Goal: Information Seeking & Learning: Compare options

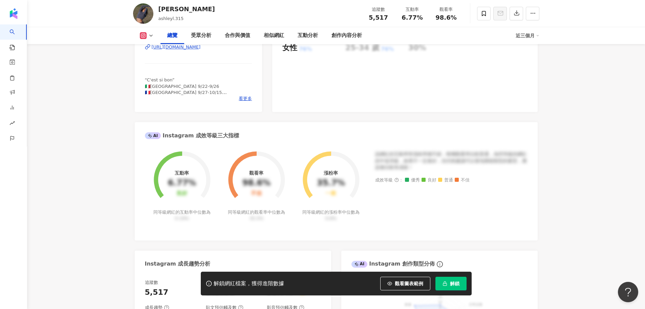
click at [201, 47] on div "https://www.instagram.com/ashleyl.315/" at bounding box center [176, 47] width 49 height 6
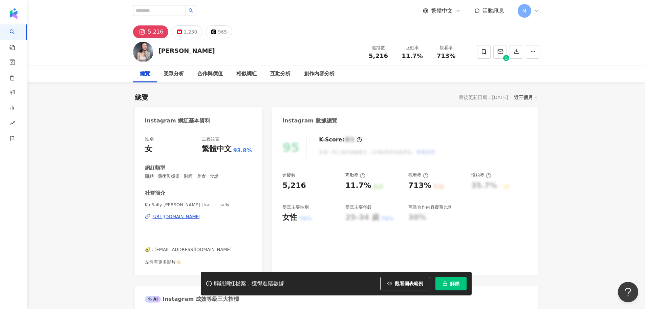
click at [198, 217] on div "https://www.instagram.com/kai____sally/" at bounding box center [176, 216] width 49 height 6
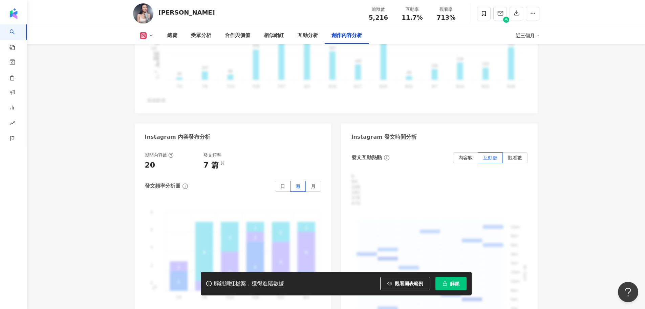
scroll to position [1930, 0]
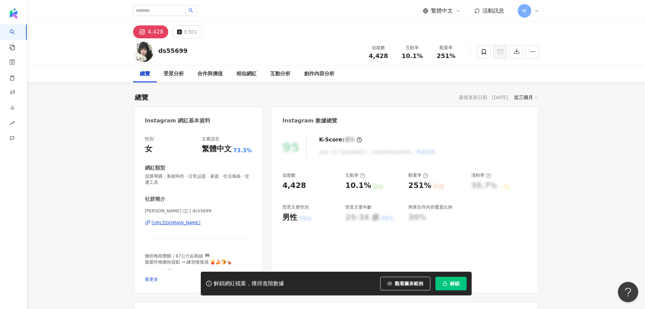
scroll to position [102, 0]
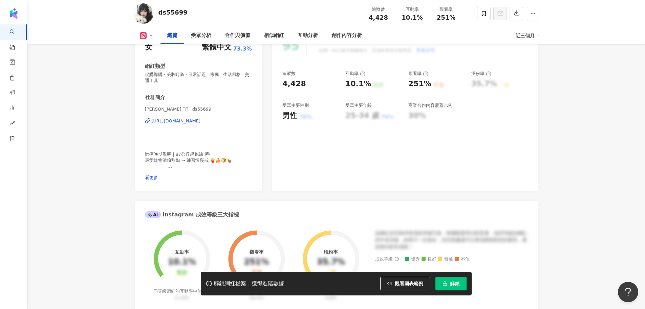
click at [193, 122] on div "https://www.instagram.com/ds55699/" at bounding box center [176, 121] width 49 height 6
click at [176, 166] on div "懶癌晚期覺醒｜87公斤起跑線 🏁 最愛炸物澱粉甜點 → 練習慢慢戒 🍟🍰🍞🍗 ⠀⠀⠀⠀⠀⠀⠀ ▮ 限時動態是最真實的我 ට˓˳̮ට ▮ 正在讓自己每天習慣運動…" at bounding box center [198, 160] width 107 height 19
click at [161, 165] on span "懶癌晚期覺醒｜87公斤起跑線 🏁 最愛炸物澱粉甜點 → 練習慢慢戒 🍟🍰🍞🍗 ⠀⠀⠀⠀⠀⠀⠀ ▮ 限時動態是最真實的我 ට˓˳̮ට ▮ 正在讓自己每天習慣運動…" at bounding box center [188, 172] width 87 height 42
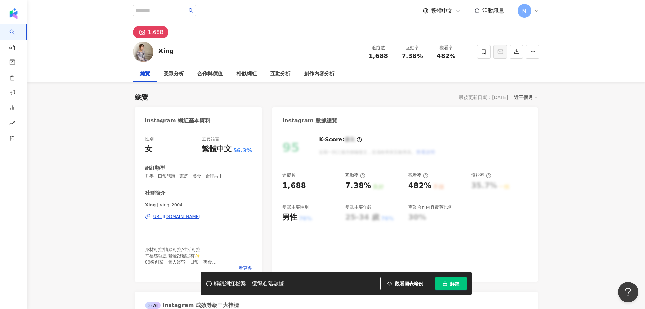
click at [182, 214] on div "https://www.instagram.com/xing_2004/" at bounding box center [176, 216] width 49 height 6
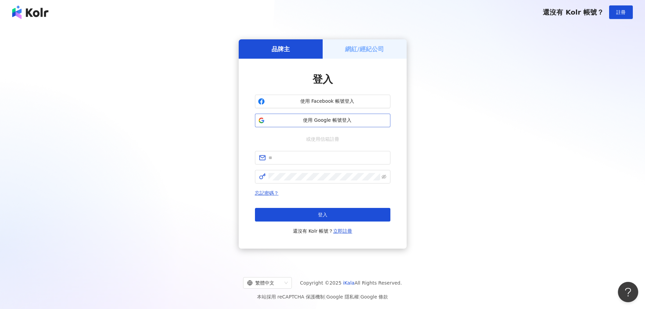
click at [323, 120] on span "使用 Google 帳號登入" at bounding box center [328, 120] width 120 height 7
click at [326, 119] on span "使用 Google 帳號登入" at bounding box center [328, 120] width 120 height 7
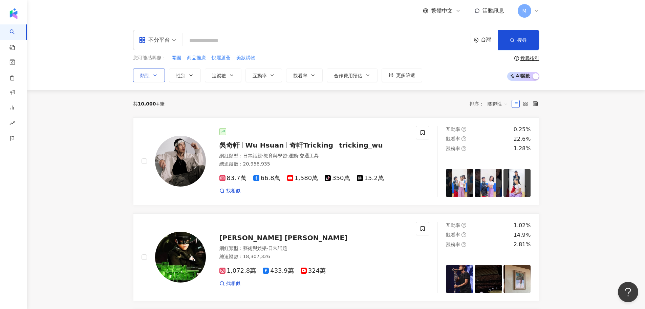
click at [148, 75] on span "類型" at bounding box center [144, 75] width 9 height 5
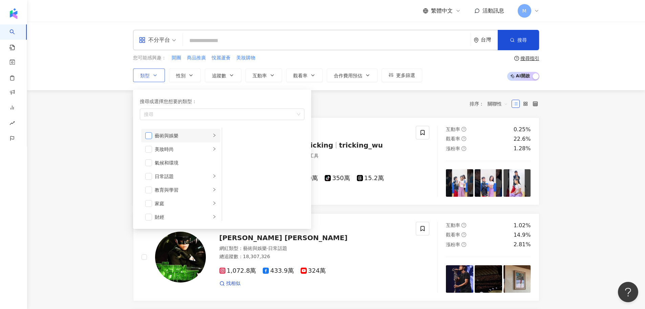
click at [149, 135] on span "button" at bounding box center [148, 135] width 7 height 7
click at [151, 151] on span "button" at bounding box center [148, 149] width 7 height 7
click at [149, 177] on span "button" at bounding box center [148, 176] width 7 height 7
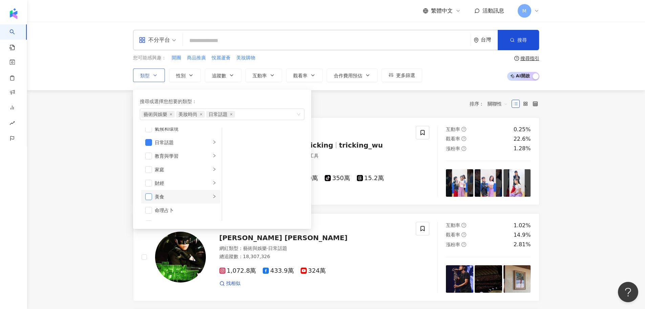
drag, startPoint x: 146, startPoint y: 198, endPoint x: 150, endPoint y: 199, distance: 4.5
click at [145, 198] on span "button" at bounding box center [148, 196] width 7 height 7
click at [146, 199] on span "button" at bounding box center [148, 196] width 7 height 7
click at [149, 175] on span "button" at bounding box center [148, 176] width 7 height 7
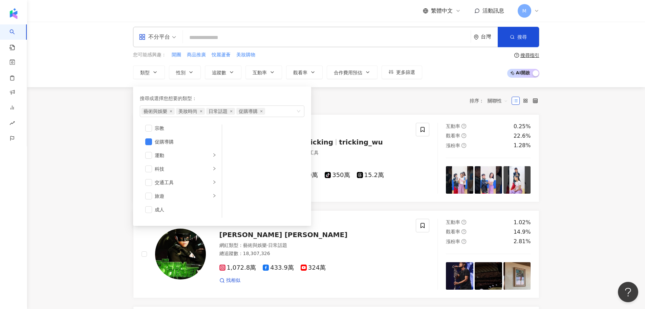
scroll to position [0, 0]
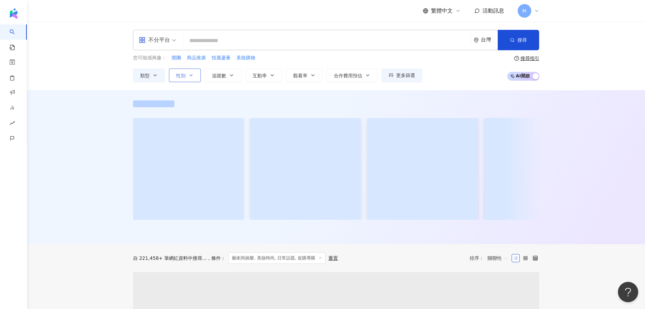
click at [187, 75] on button "性別" at bounding box center [185, 75] width 32 height 14
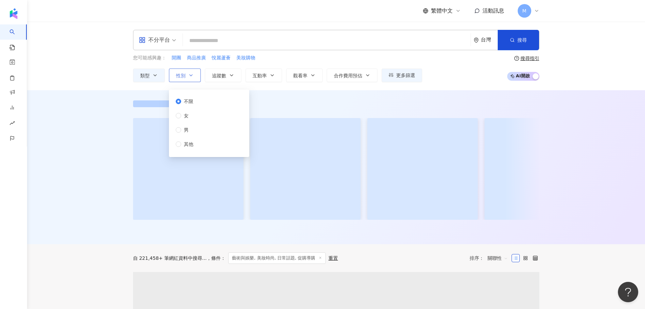
click at [186, 74] on button "性別" at bounding box center [185, 75] width 32 height 14
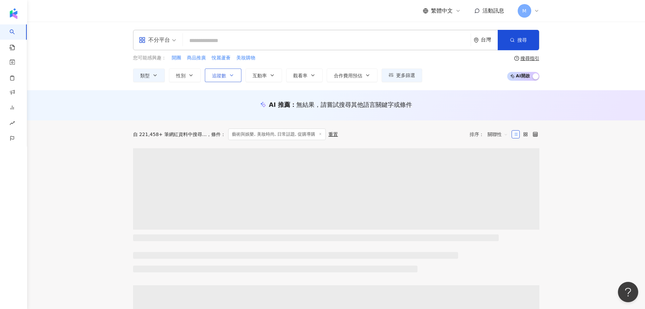
click at [234, 76] on button "追蹤數" at bounding box center [223, 75] width 37 height 14
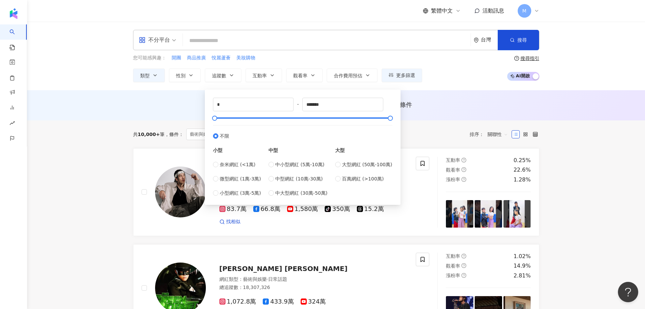
type input "****"
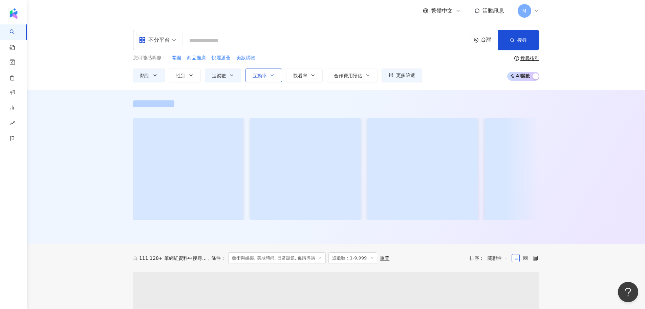
click at [257, 75] on span "互動率" at bounding box center [260, 75] width 14 height 5
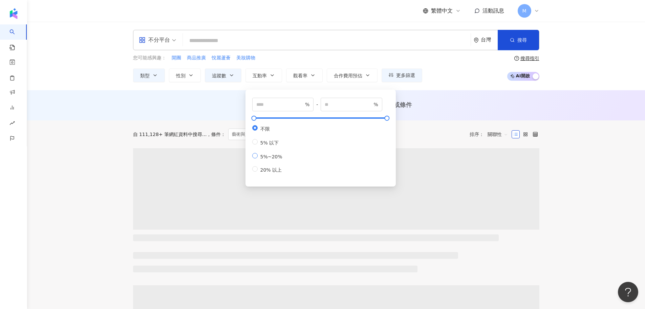
type input "*"
type input "**"
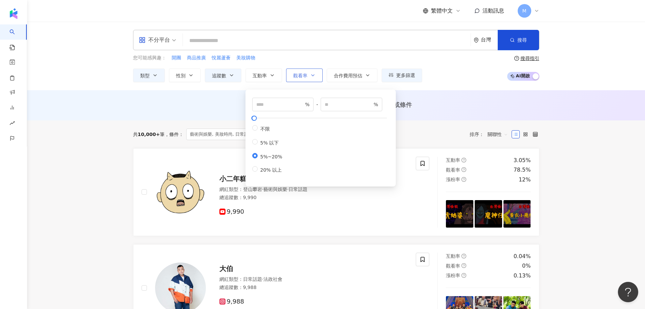
click at [302, 74] on span "觀看率" at bounding box center [300, 75] width 14 height 5
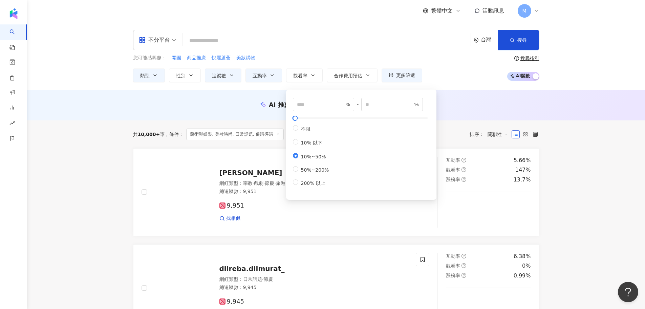
type input "**"
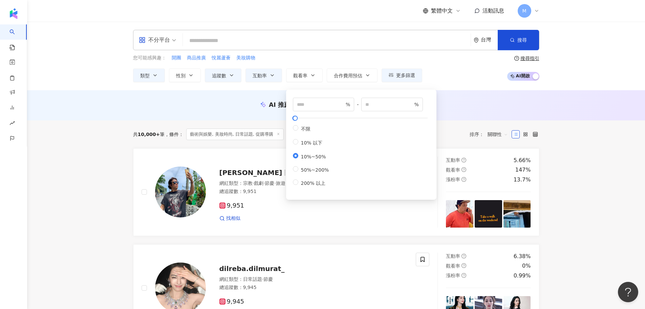
type input "**"
click at [313, 80] on button "觀看率" at bounding box center [304, 75] width 37 height 14
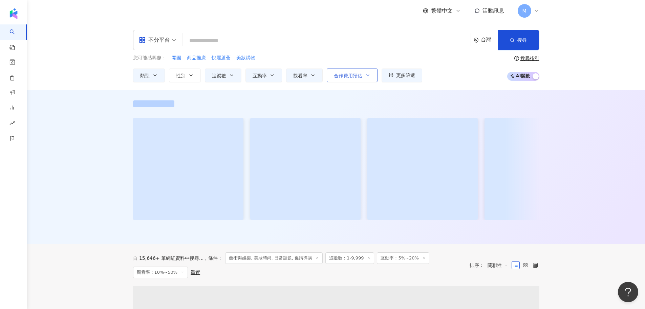
click at [340, 81] on button "合作費用預估" at bounding box center [352, 75] width 51 height 14
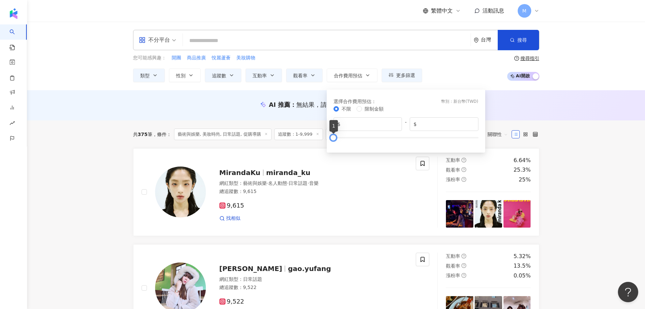
drag, startPoint x: 479, startPoint y: 136, endPoint x: 333, endPoint y: 141, distance: 145.7
click at [333, 139] on div at bounding box center [334, 137] width 4 height 4
drag, startPoint x: 425, startPoint y: 124, endPoint x: 399, endPoint y: 127, distance: 26.3
click at [399, 127] on div "$ * - $ *" at bounding box center [406, 124] width 145 height 14
type input "****"
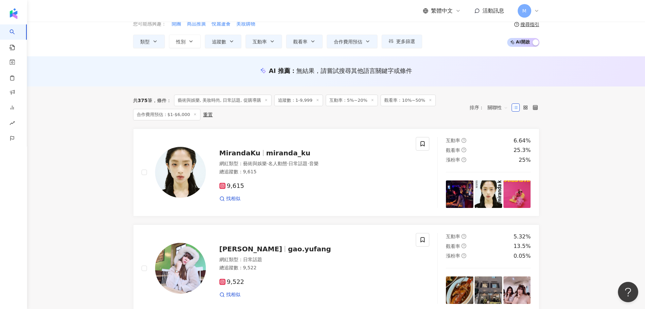
scroll to position [102, 0]
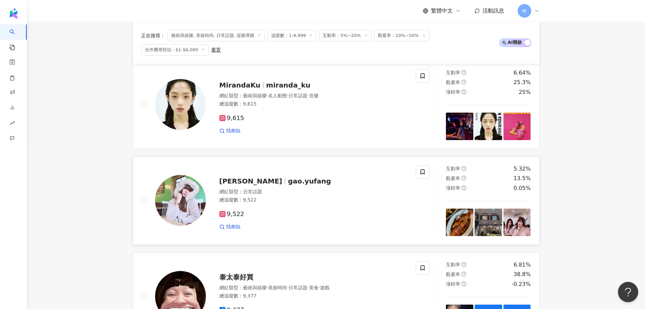
click at [288, 177] on span "gao.yufang" at bounding box center [309, 181] width 43 height 8
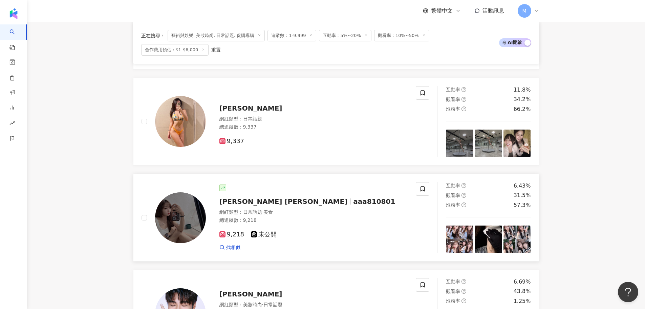
scroll to position [373, 0]
click at [353, 197] on span "aaa810801" at bounding box center [374, 201] width 42 height 8
click at [245, 105] on span "Nana Chen" at bounding box center [250, 108] width 63 height 8
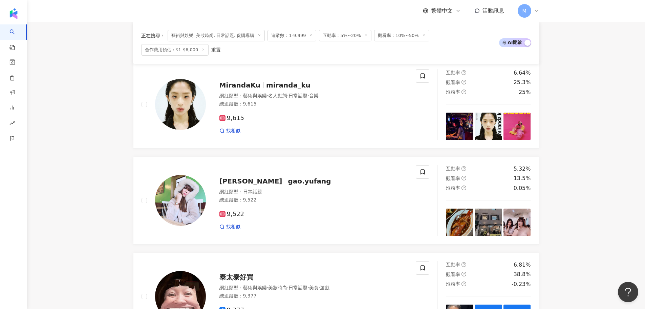
scroll to position [0, 0]
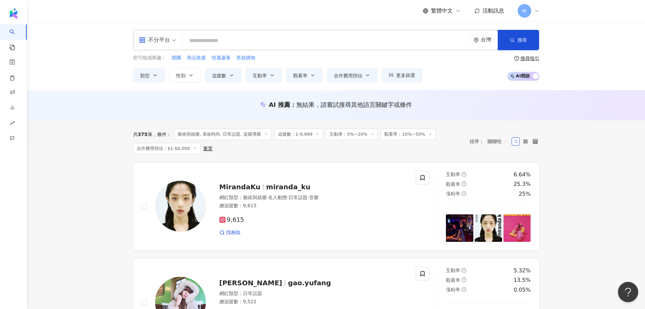
drag, startPoint x: 221, startPoint y: 44, endPoint x: 215, endPoint y: 45, distance: 5.8
click at [219, 44] on input "search" at bounding box center [327, 40] width 282 height 13
click at [223, 38] on input "search" at bounding box center [327, 40] width 282 height 13
type input "*"
type input "*****"
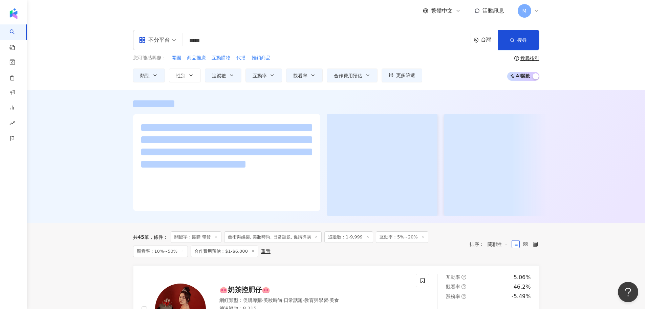
click at [92, 151] on div at bounding box center [336, 156] width 618 height 133
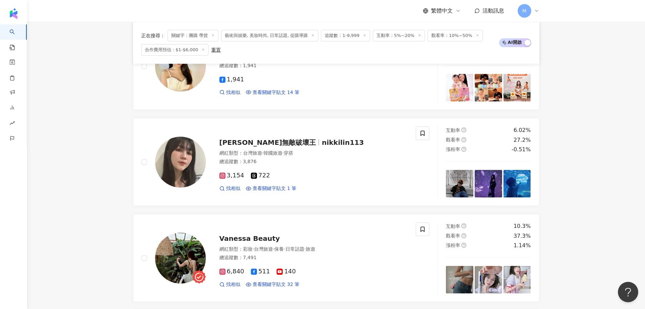
scroll to position [813, 0]
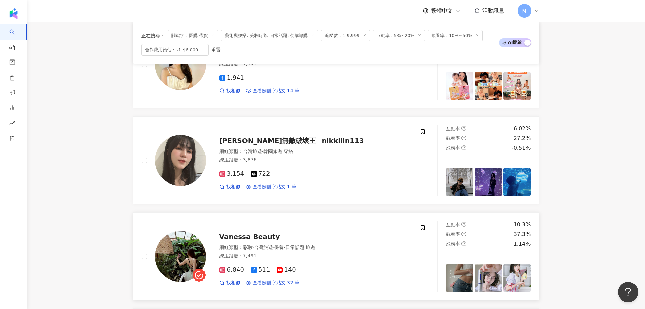
click at [252, 237] on span "Vanessa Beauty" at bounding box center [249, 236] width 61 height 8
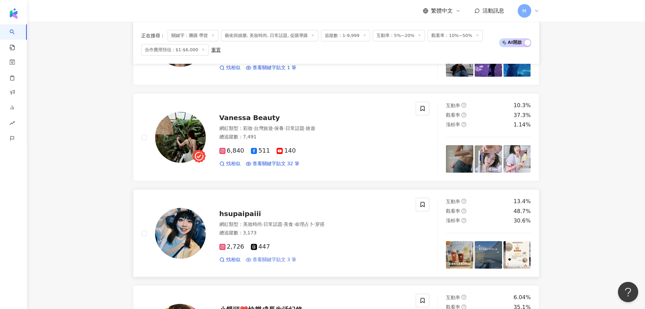
scroll to position [948, 0]
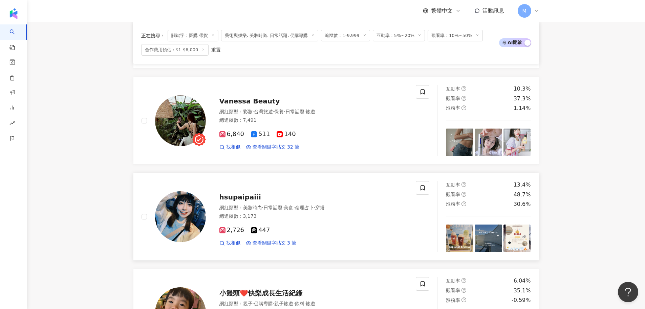
click at [237, 197] on span "hsupaipaiii" at bounding box center [240, 197] width 42 height 8
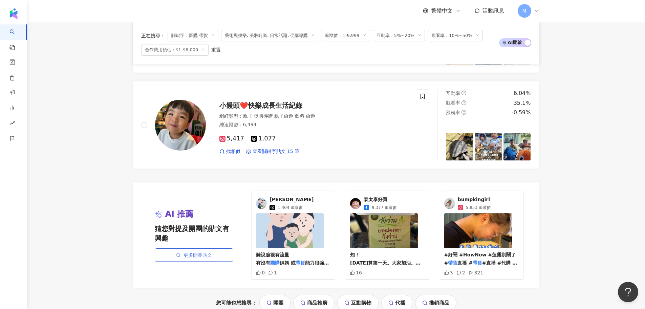
scroll to position [1253, 0]
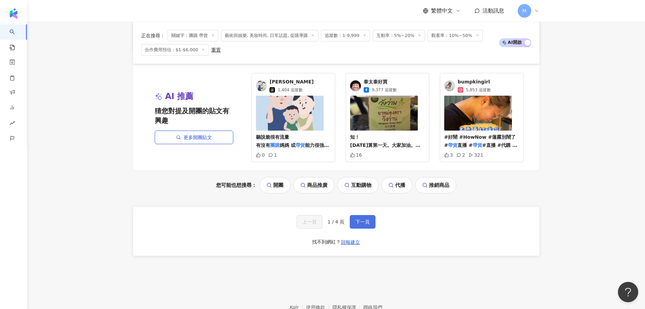
click at [356, 219] on span "下一頁" at bounding box center [363, 221] width 14 height 5
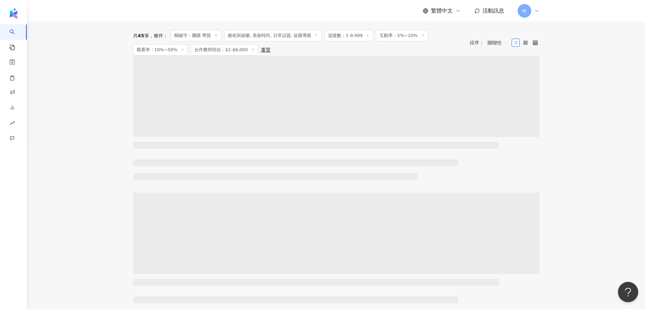
scroll to position [0, 0]
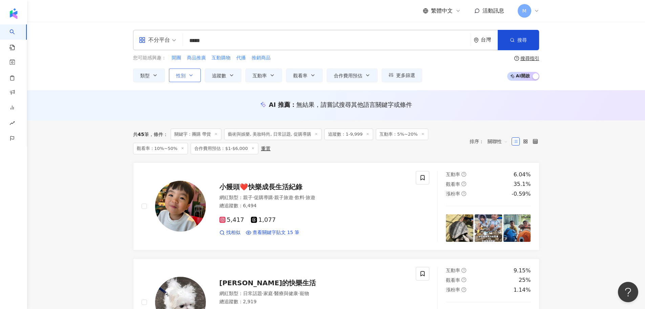
click at [188, 78] on button "性別" at bounding box center [185, 75] width 32 height 14
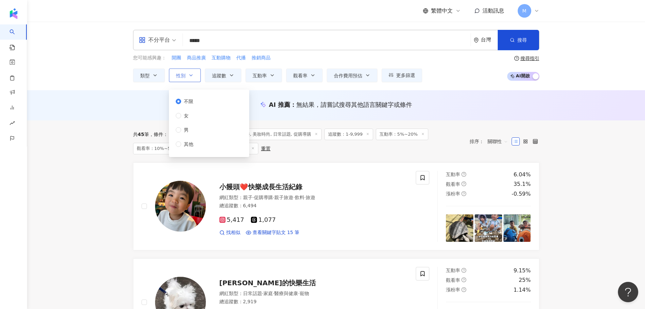
click at [188, 78] on button "性別" at bounding box center [185, 75] width 32 height 14
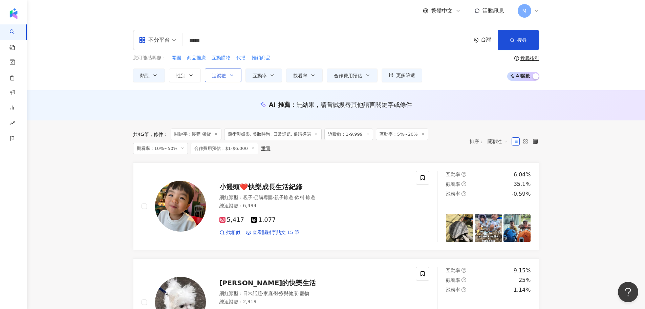
click at [230, 79] on button "追蹤數" at bounding box center [223, 75] width 37 height 14
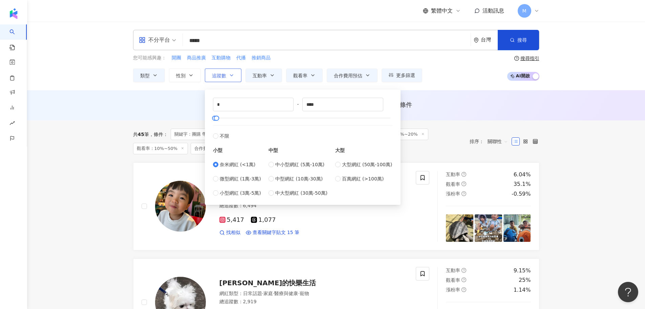
click at [230, 79] on button "追蹤數" at bounding box center [223, 75] width 37 height 14
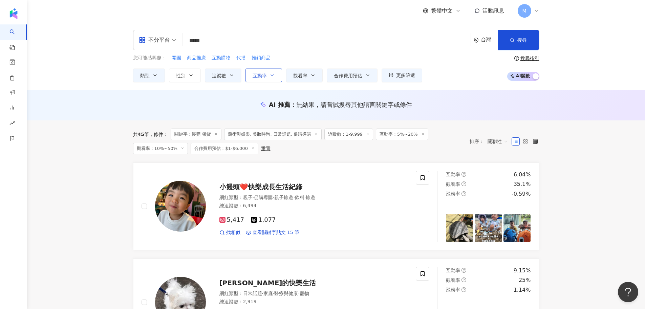
click at [277, 78] on button "互動率" at bounding box center [264, 75] width 37 height 14
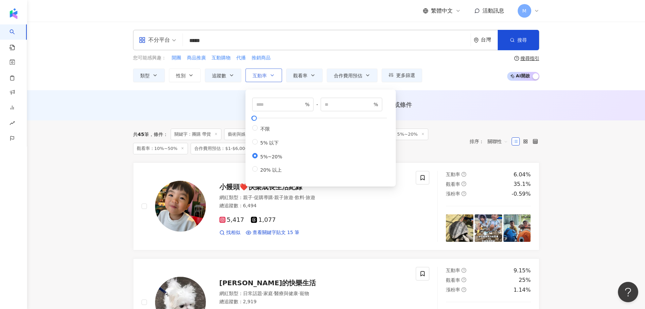
click at [276, 78] on button "互動率" at bounding box center [264, 75] width 37 height 14
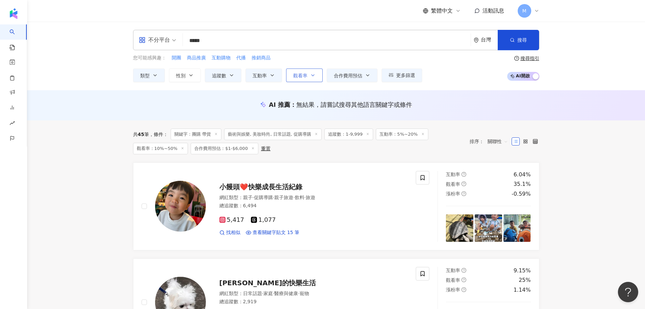
click at [303, 78] on span "觀看率" at bounding box center [300, 75] width 14 height 5
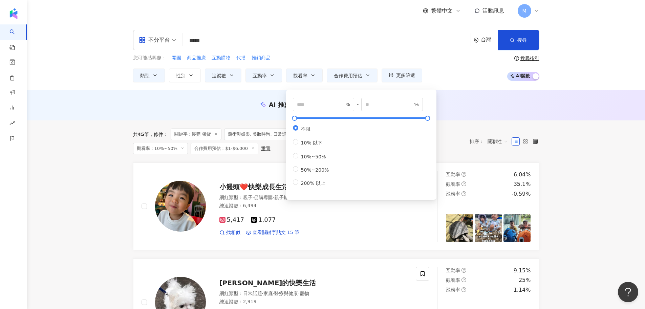
click at [211, 115] on div "AI 推薦 ： 無結果，請嘗試搜尋其他語言關鍵字或條件" at bounding box center [336, 105] width 618 height 30
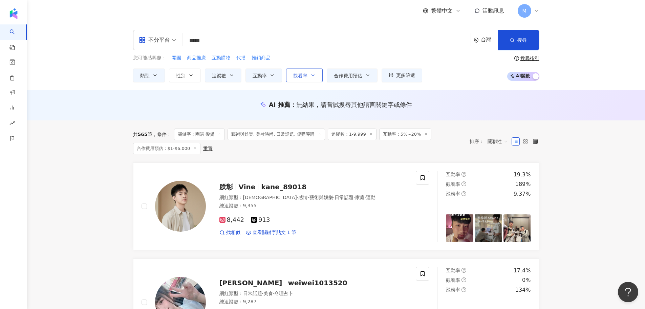
click at [307, 76] on span "觀看率" at bounding box center [300, 75] width 14 height 5
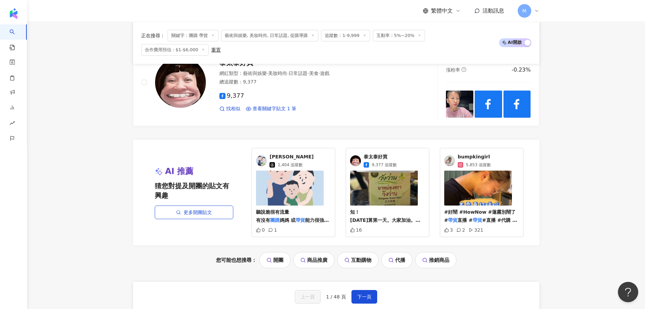
scroll to position [1286, 0]
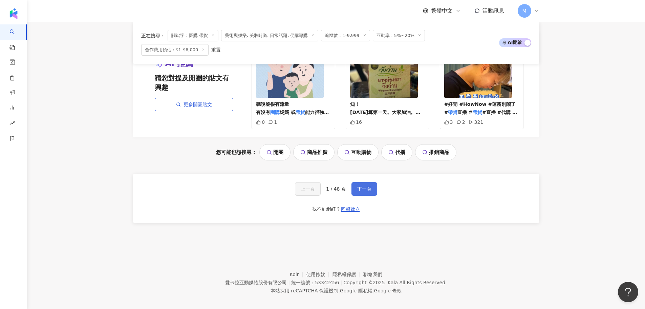
click at [367, 182] on button "下一頁" at bounding box center [365, 189] width 26 height 14
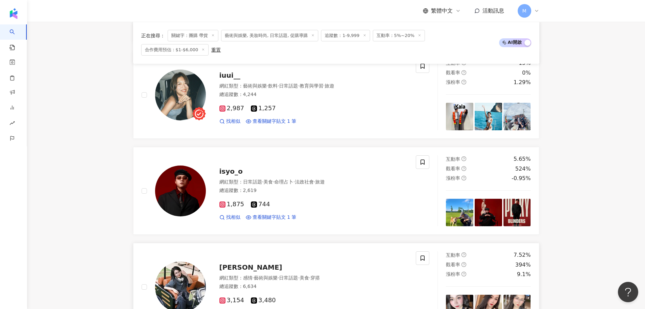
scroll to position [947, 0]
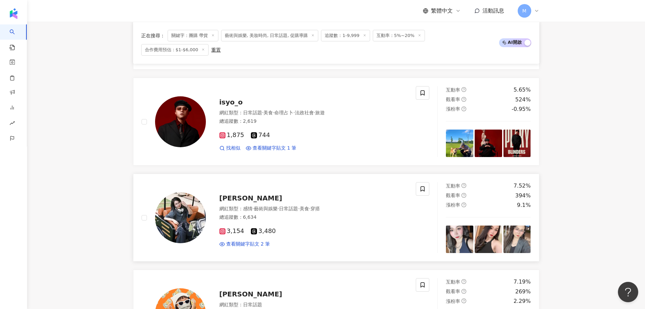
click at [230, 194] on span "ANNA" at bounding box center [250, 198] width 63 height 8
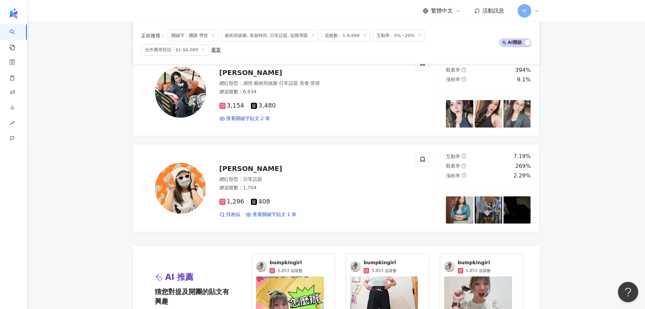
scroll to position [1184, 0]
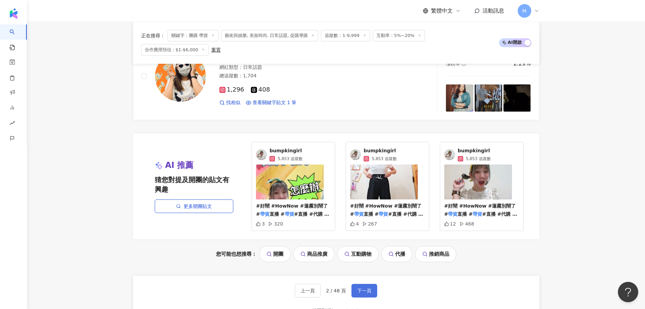
click at [368, 289] on button "下一頁" at bounding box center [365, 290] width 26 height 14
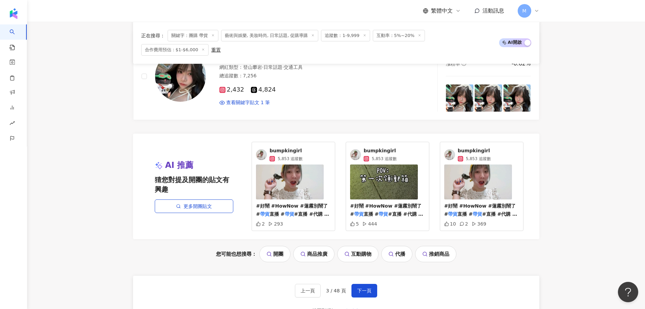
click at [292, 147] on span "bumpkingirl" at bounding box center [286, 150] width 33 height 7
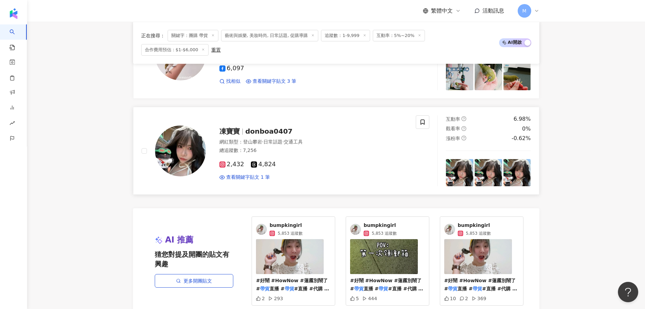
scroll to position [1150, 0]
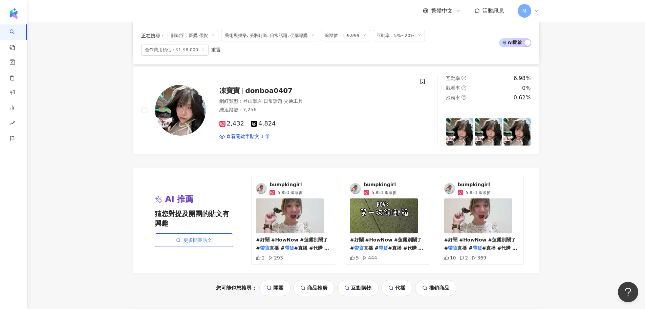
click at [208, 238] on link "更多開團貼文" at bounding box center [194, 240] width 79 height 14
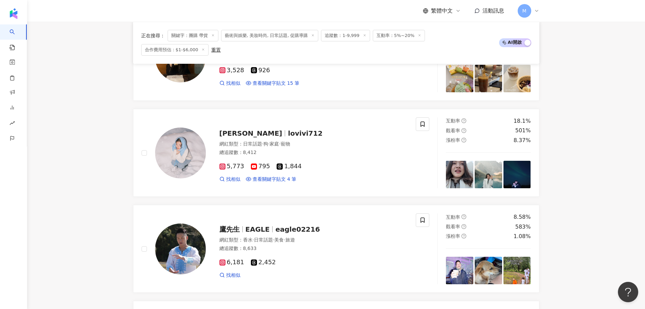
scroll to position [609, 0]
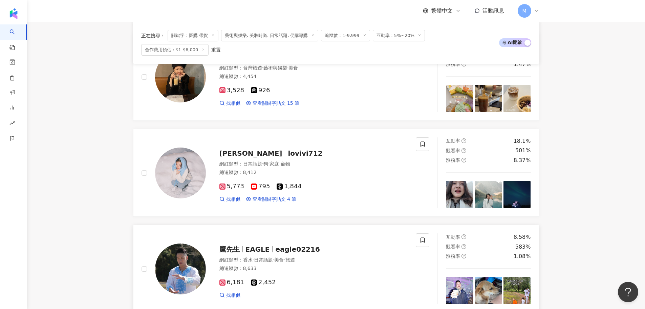
click at [262, 245] on span "EAGLE" at bounding box center [258, 249] width 24 height 8
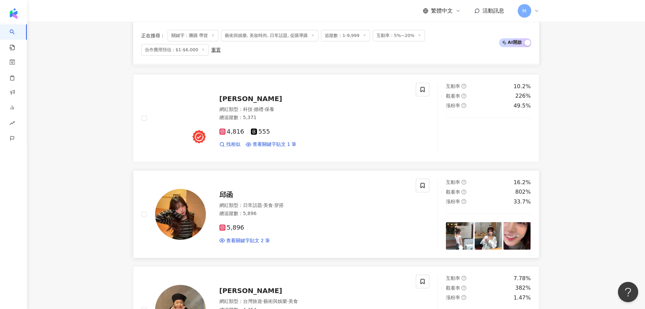
scroll to position [372, 0]
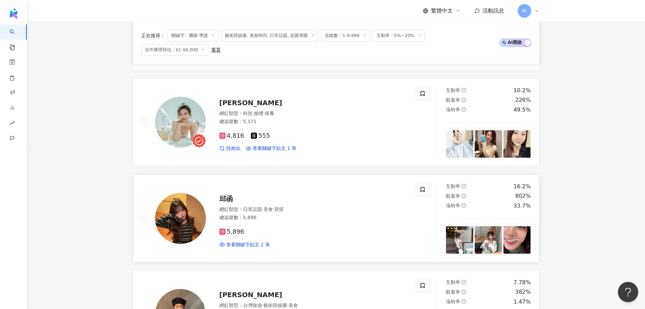
click at [225, 194] on span "邱函" at bounding box center [226, 198] width 14 height 8
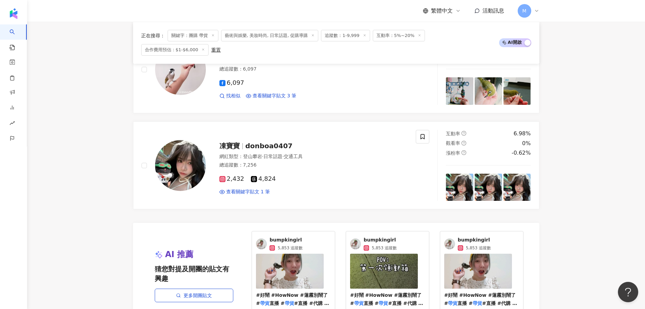
scroll to position [1280, 0]
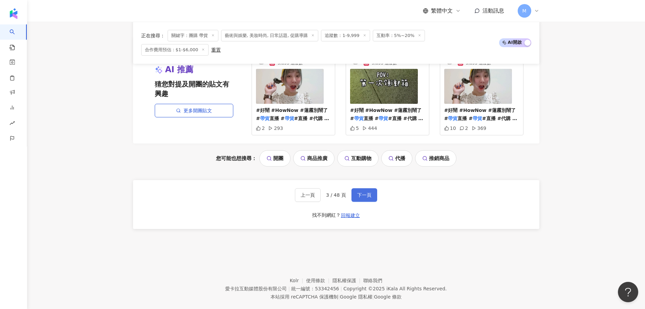
click at [368, 192] on span "下一頁" at bounding box center [364, 194] width 14 height 5
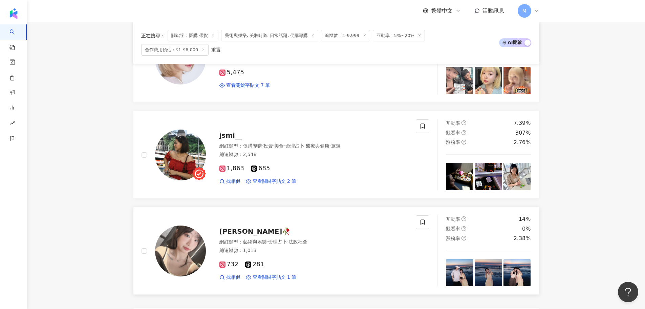
scroll to position [1009, 0]
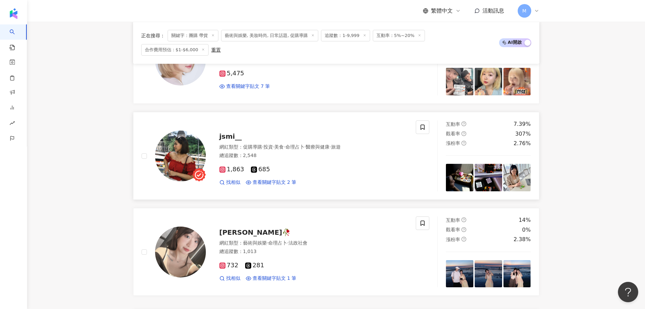
click at [227, 132] on span "jsmi__" at bounding box center [230, 136] width 22 height 8
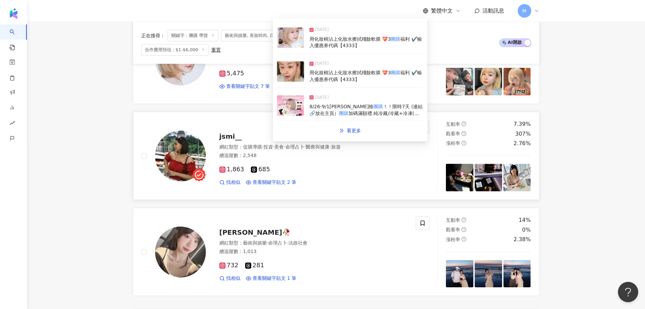
scroll to position [941, 0]
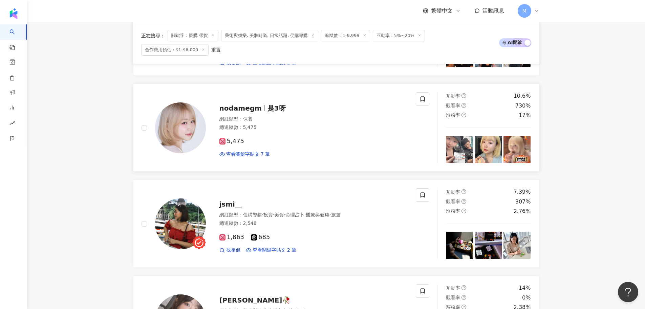
click at [244, 104] on span "nodamegm" at bounding box center [240, 108] width 42 height 8
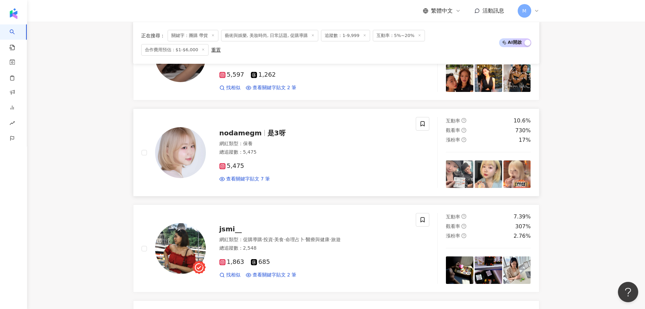
scroll to position [840, 0]
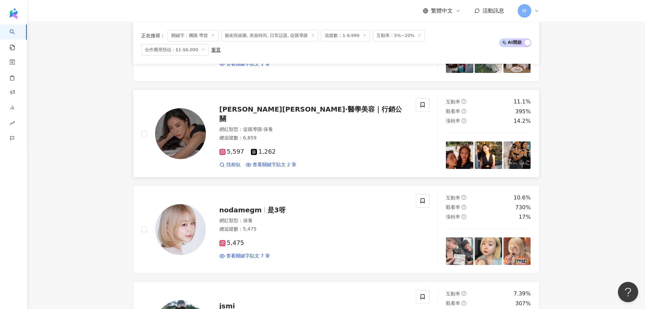
click at [286, 110] on span "Wendy高千雯·醫學美容｜行銷公關" at bounding box center [310, 114] width 183 height 18
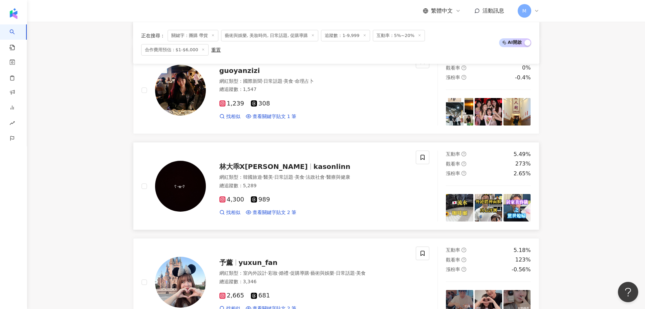
scroll to position [630, 0]
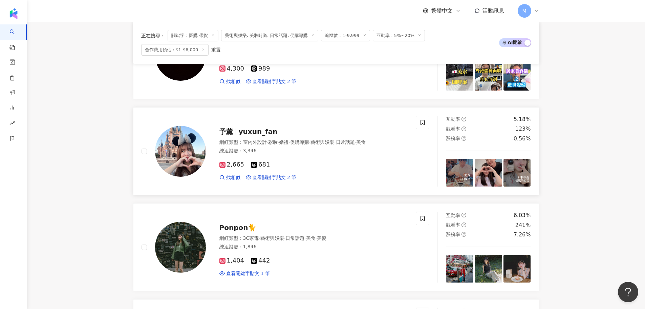
click at [247, 127] on span "yuxun_fan" at bounding box center [258, 131] width 39 height 8
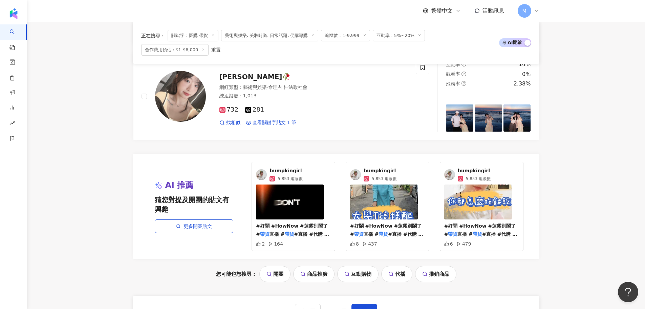
scroll to position [1286, 0]
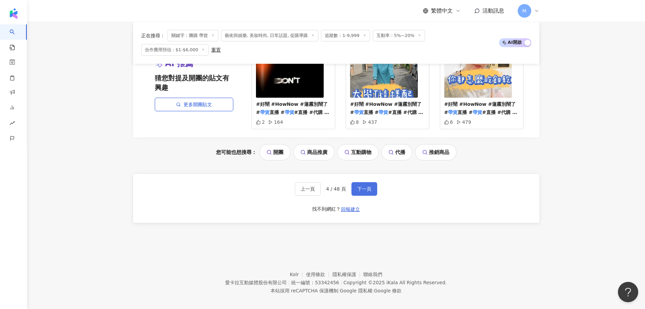
click at [371, 182] on button "下一頁" at bounding box center [365, 189] width 26 height 14
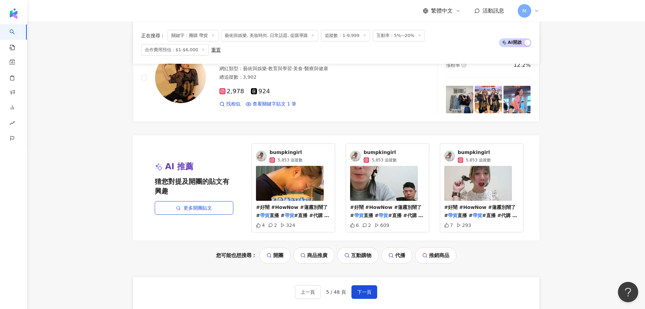
scroll to position [1170, 0]
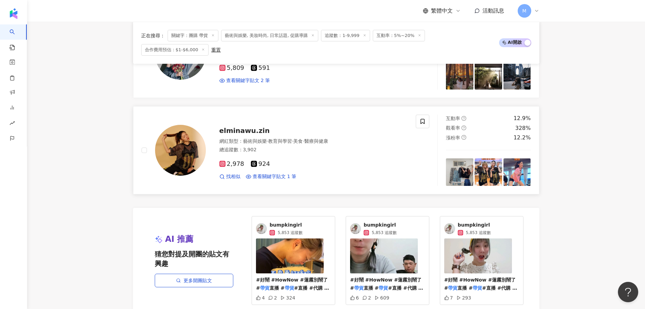
scroll to position [1069, 0]
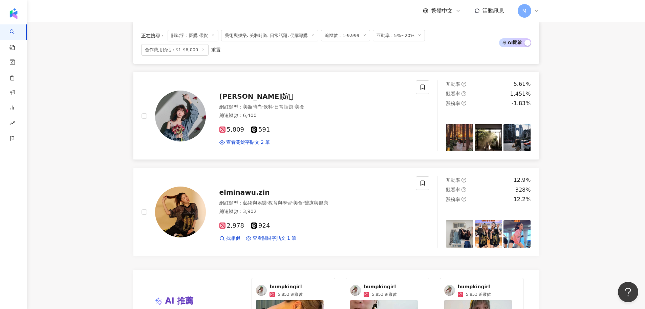
click at [227, 93] on span "禹媗灬̤̬" at bounding box center [256, 96] width 74 height 8
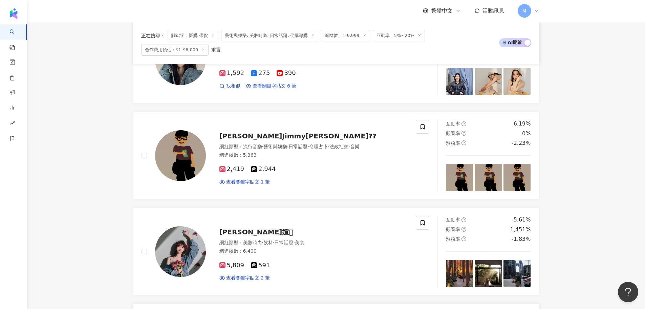
scroll to position [798, 0]
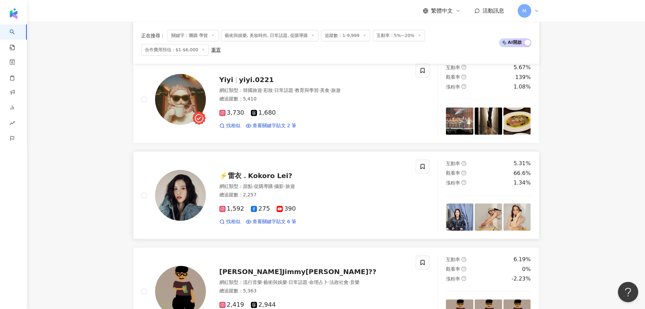
click at [251, 171] on span "⚡️雷衣．Kokoro Lei?" at bounding box center [255, 175] width 73 height 8
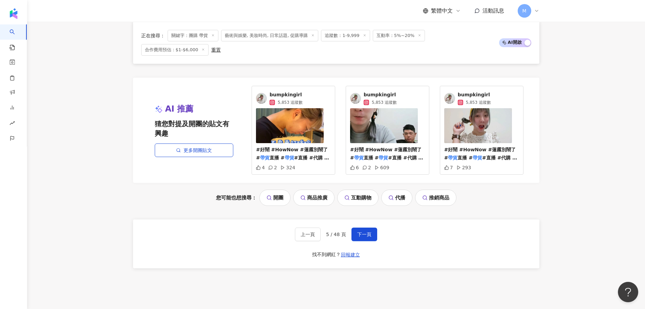
scroll to position [1272, 0]
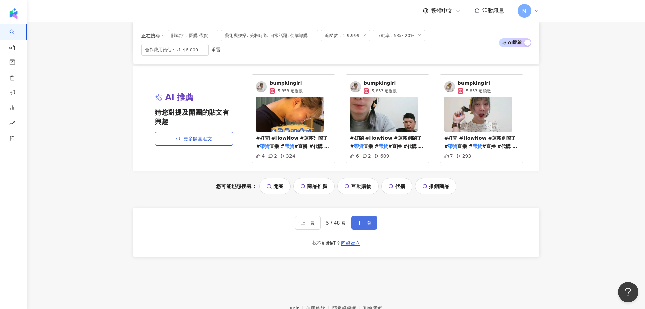
click at [369, 220] on span "下一頁" at bounding box center [364, 222] width 14 height 5
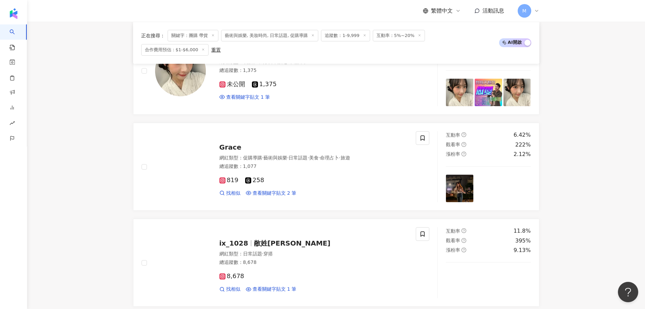
scroll to position [710, 0]
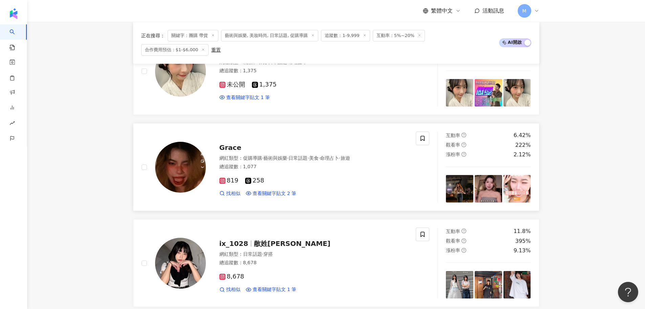
click at [229, 143] on span "Grace" at bounding box center [230, 147] width 22 height 8
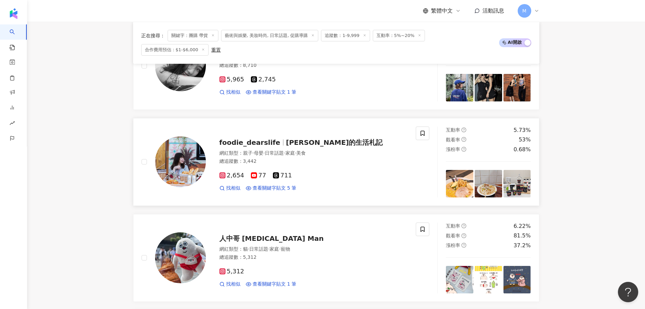
scroll to position [101, 0]
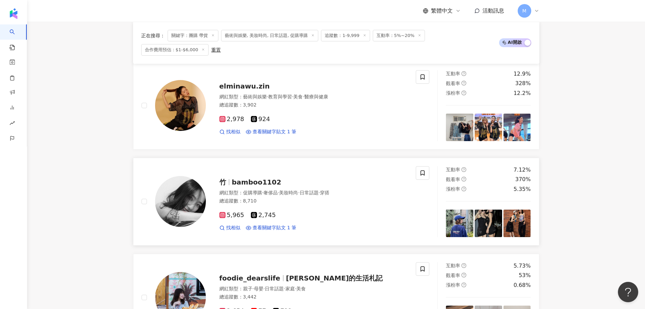
click at [258, 178] on span "bamboo1102" at bounding box center [256, 182] width 49 height 8
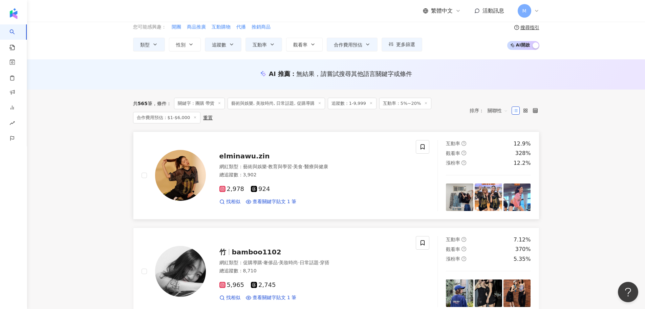
scroll to position [126, 0]
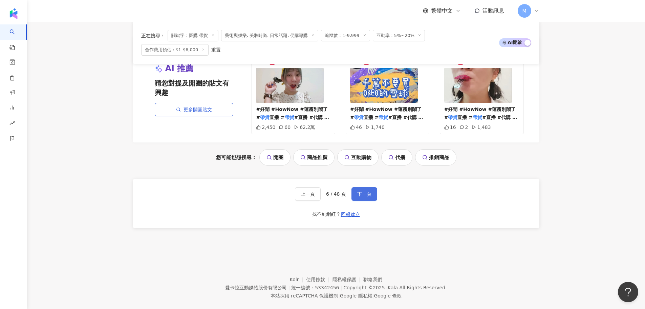
click at [369, 191] on span "下一頁" at bounding box center [364, 193] width 14 height 5
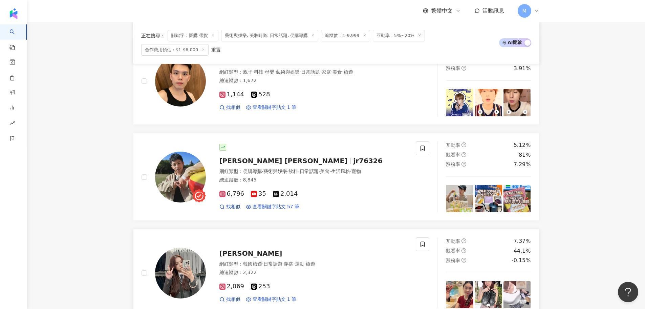
scroll to position [976, 0]
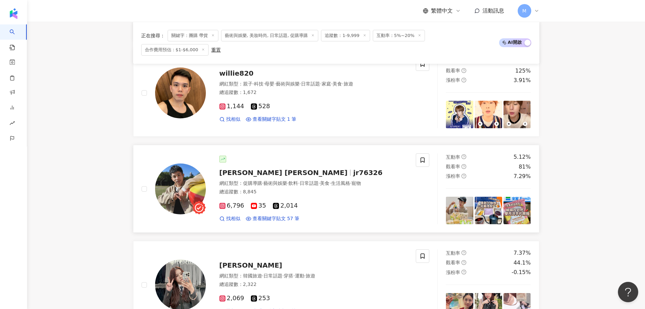
click at [353, 168] on span "jr76326" at bounding box center [367, 172] width 29 height 8
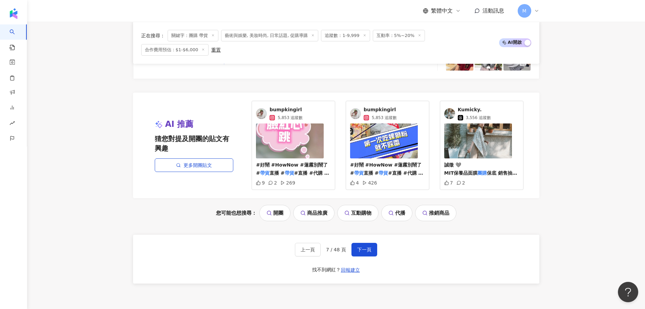
scroll to position [1286, 0]
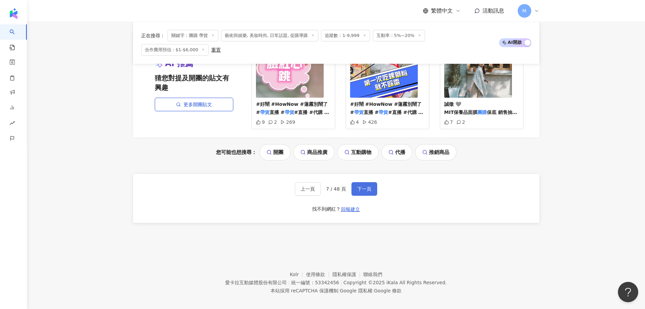
click at [370, 186] on button "下一頁" at bounding box center [365, 189] width 26 height 14
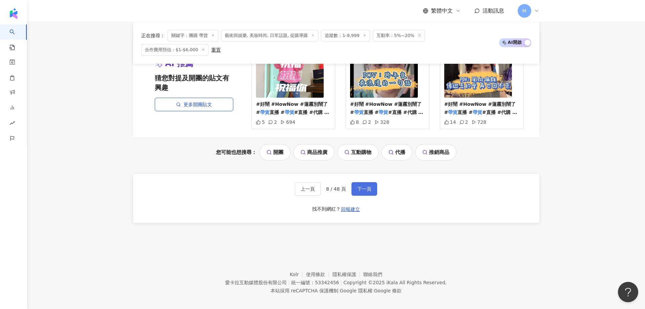
click at [362, 186] on span "下一頁" at bounding box center [364, 188] width 14 height 5
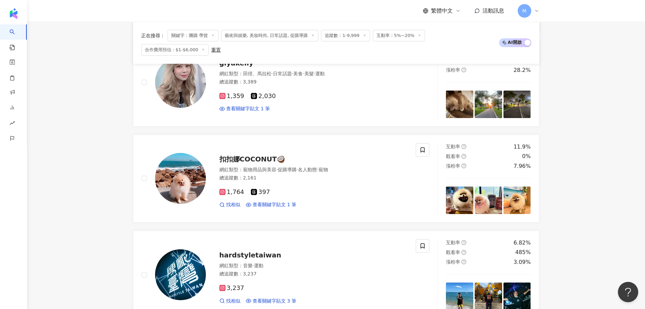
scroll to position [303, 0]
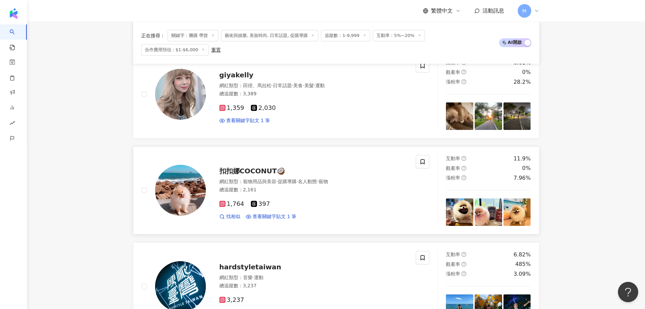
click at [253, 167] on span "扣扣娜COCONUT🥥" at bounding box center [252, 171] width 66 height 8
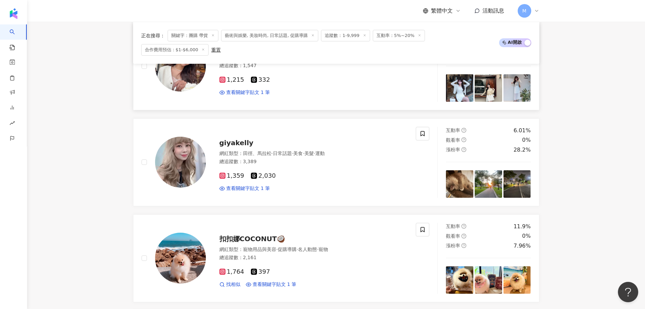
scroll to position [134, 0]
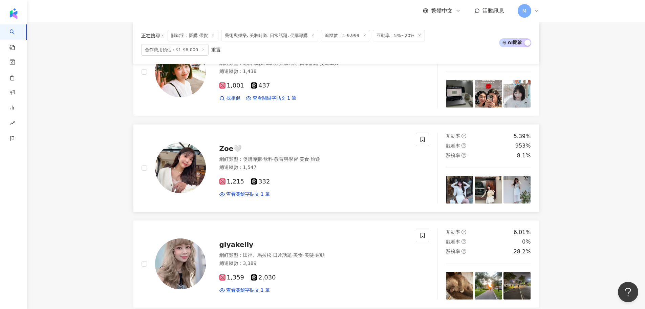
click at [226, 144] on span "Zoe🤍" at bounding box center [230, 148] width 23 height 8
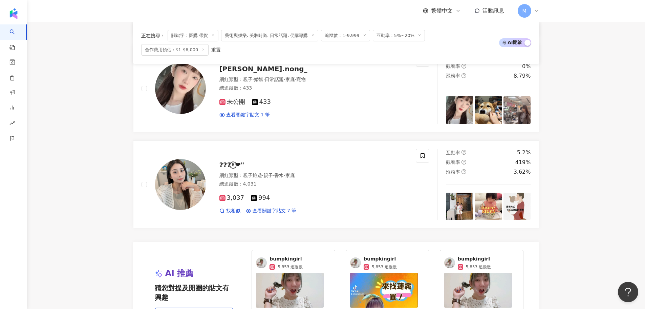
scroll to position [1280, 0]
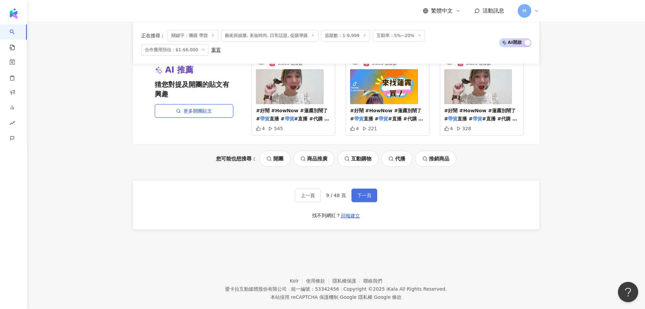
click at [361, 188] on button "下一頁" at bounding box center [365, 195] width 26 height 14
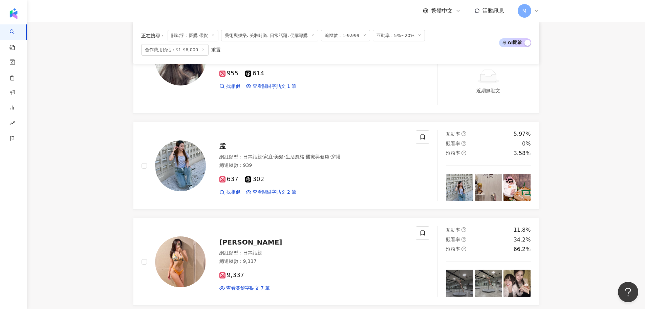
scroll to position [1299, 0]
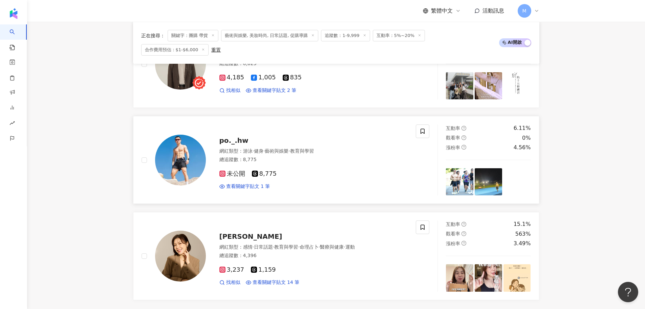
scroll to position [1028, 0]
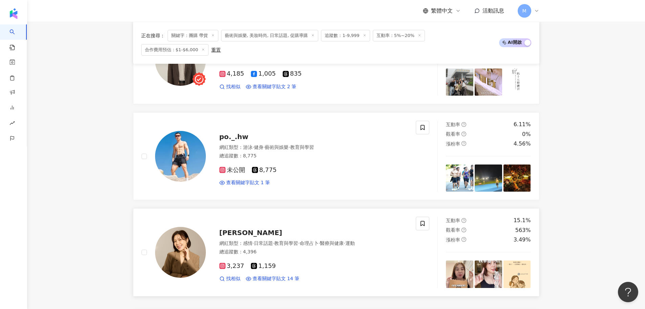
click at [237, 228] on span "Ariel Liang" at bounding box center [250, 232] width 63 height 8
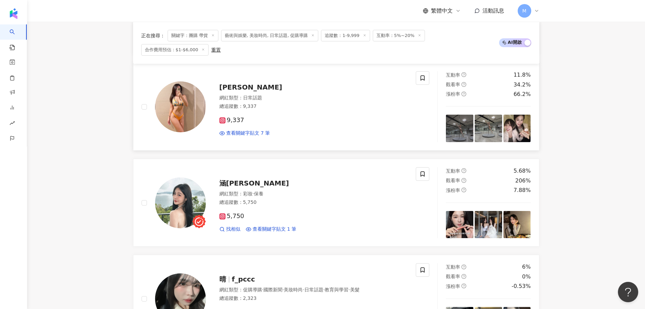
scroll to position [690, 0]
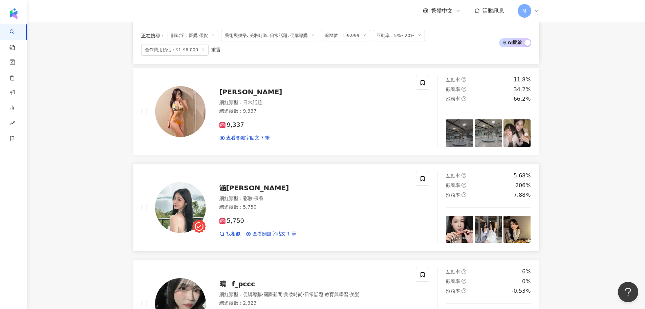
click at [229, 184] on span "涵HAN" at bounding box center [254, 188] width 70 height 8
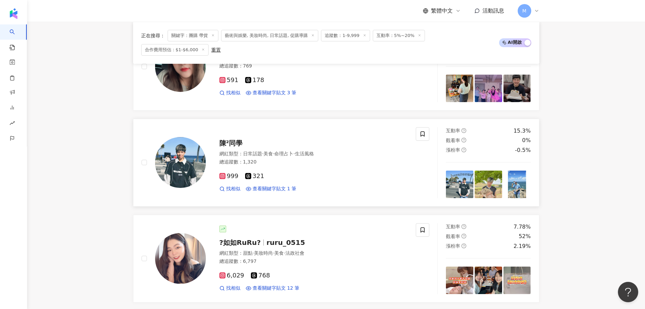
scroll to position [114, 0]
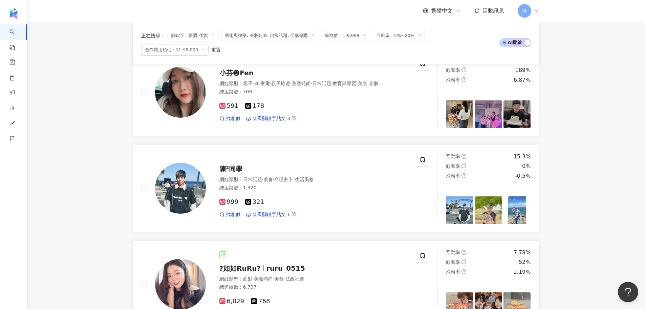
click at [259, 264] on span "?如如RuRu?" at bounding box center [242, 268] width 47 height 8
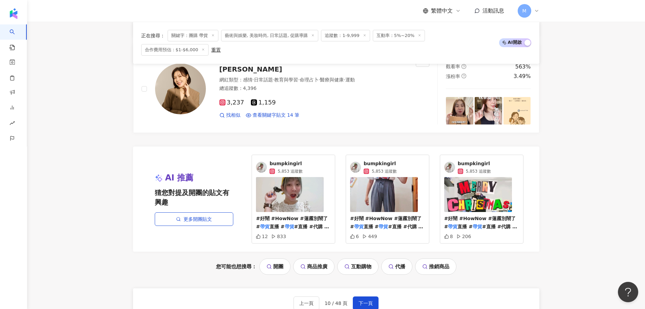
scroll to position [1306, 0]
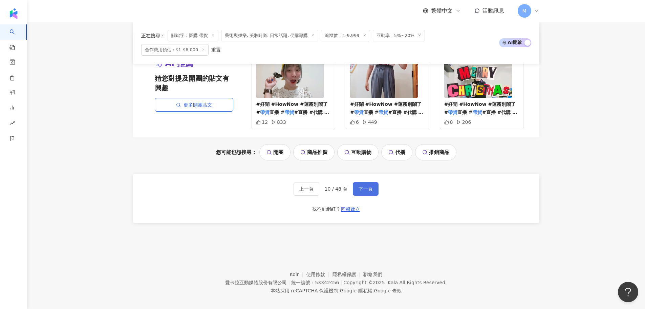
click at [365, 186] on span "下一頁" at bounding box center [366, 188] width 14 height 5
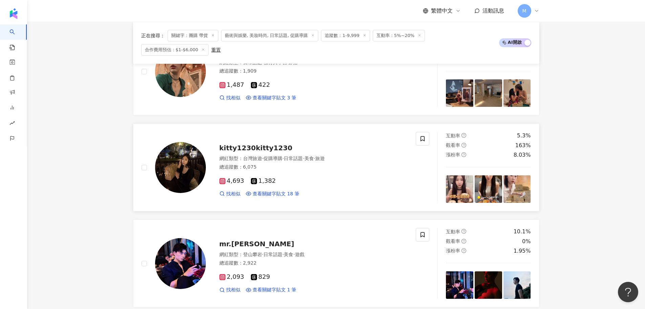
scroll to position [676, 0]
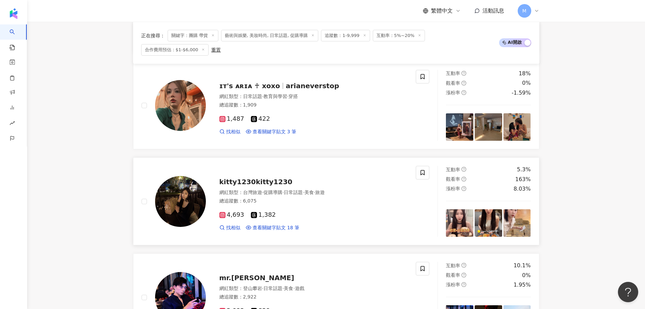
click at [254, 177] on span "kitty1230kitty1230" at bounding box center [255, 181] width 73 height 8
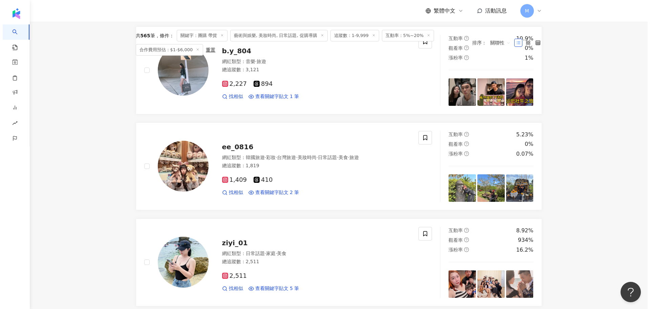
scroll to position [66, 0]
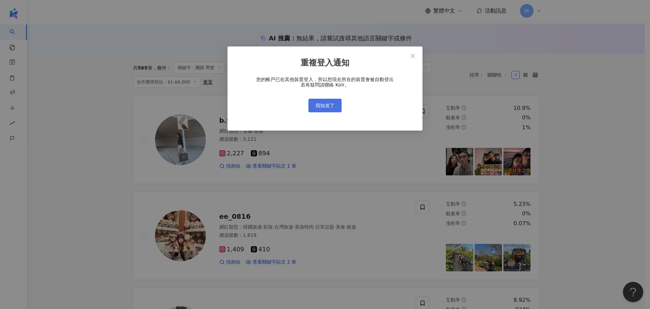
click at [319, 104] on span "我知道了" at bounding box center [325, 105] width 19 height 5
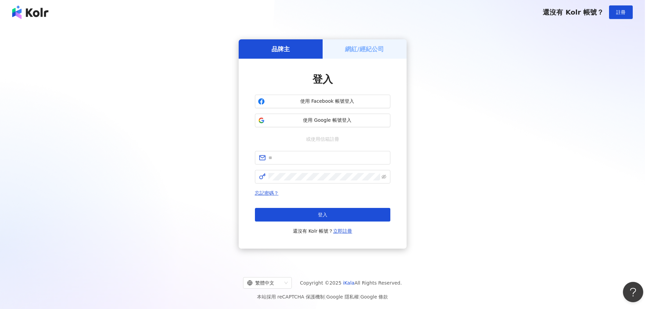
click at [338, 123] on div "重複登入通知 您的帳戶已在其他裝置登入，所以您現在所在的裝置會被自動登出 若有疑問請聯絡 Kolr。 我知道了" at bounding box center [325, 154] width 650 height 309
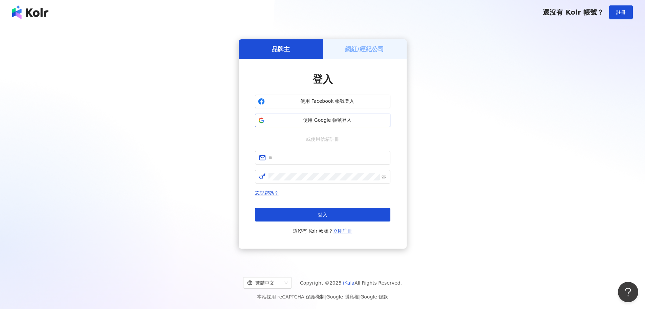
click at [309, 122] on span "使用 Google 帳號登入" at bounding box center [328, 120] width 120 height 7
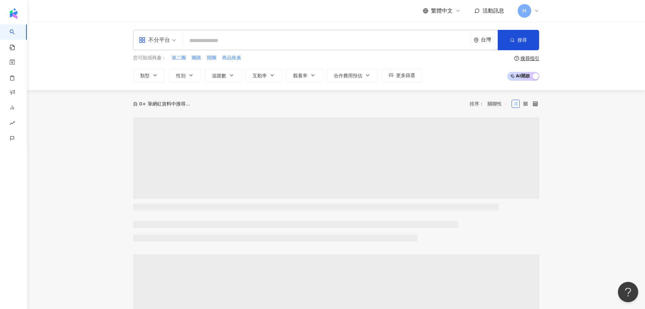
click at [214, 39] on input "search" at bounding box center [327, 40] width 282 height 13
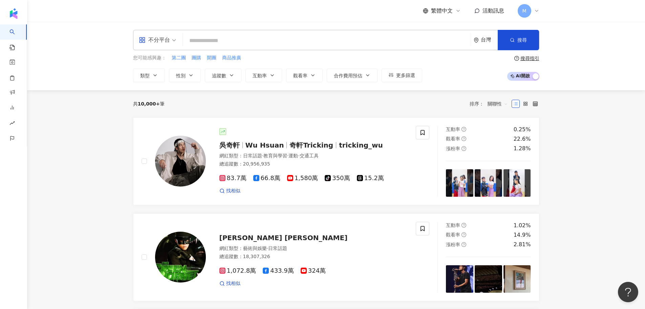
type input "*"
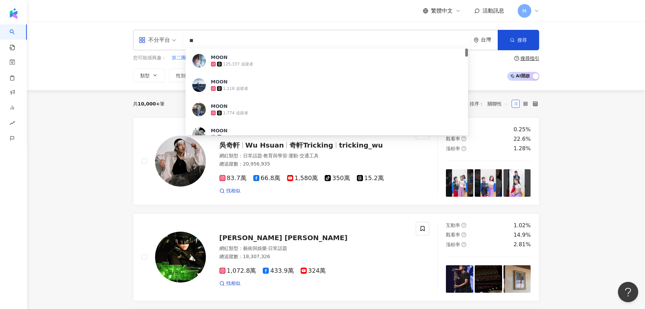
type input "*"
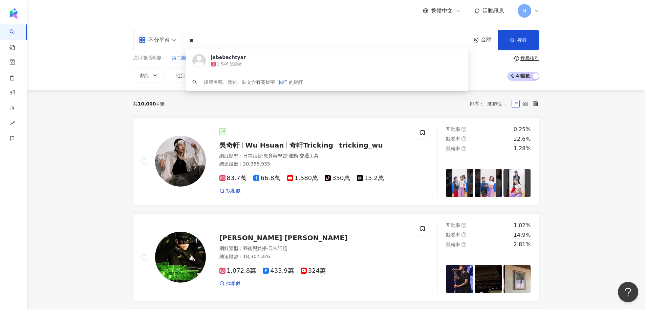
type input "*"
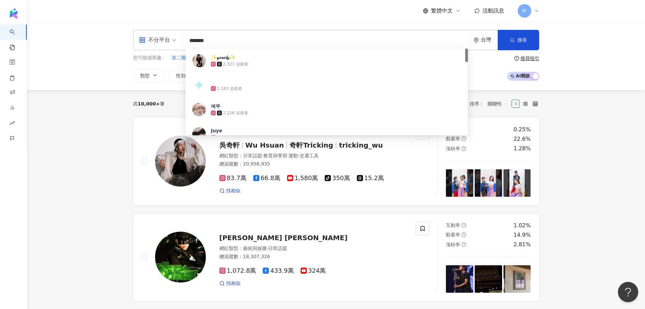
type input "********"
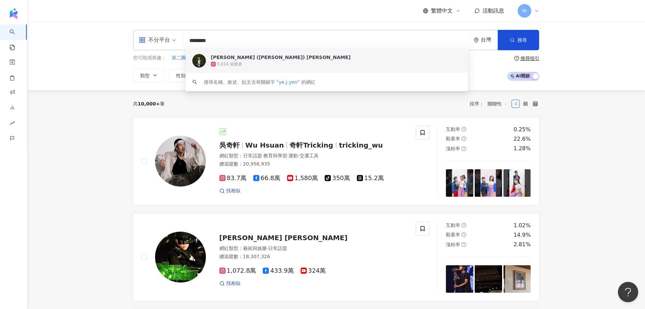
click at [234, 58] on div "[PERSON_NAME] ([PERSON_NAME]) [PERSON_NAME]" at bounding box center [281, 57] width 140 height 7
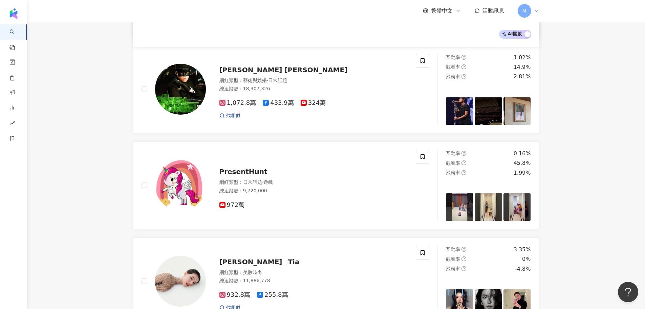
scroll to position [169, 0]
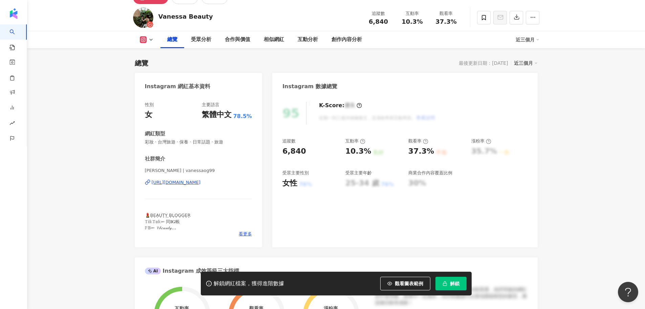
scroll to position [34, 0]
click at [196, 180] on div "https://www.instagram.com/vanessaog99/" at bounding box center [176, 182] width 49 height 6
click at [171, 184] on div "https://www.instagram.com/vanessaog99/" at bounding box center [176, 182] width 49 height 6
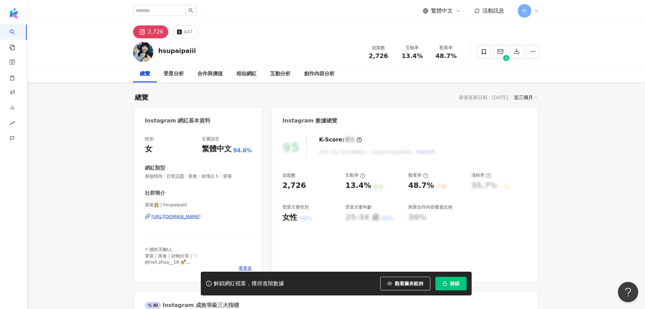
click at [195, 216] on div "https://www.instagram.com/hsupaipaiii/" at bounding box center [176, 216] width 49 height 6
click at [201, 217] on div "[URL][DOMAIN_NAME]" at bounding box center [176, 216] width 49 height 6
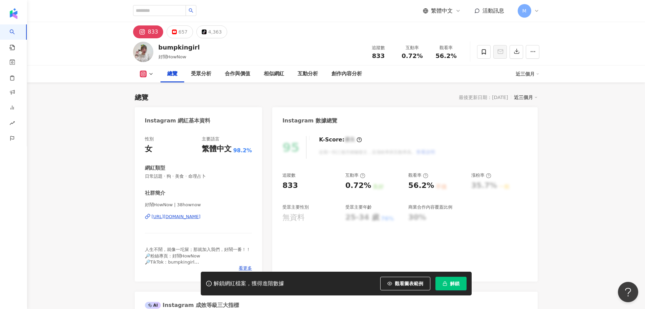
scroll to position [68, 0]
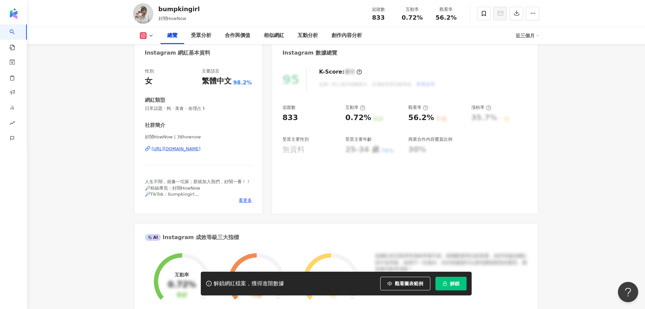
click at [185, 149] on div "https://www.instagram.com/38hownow/" at bounding box center [176, 149] width 49 height 6
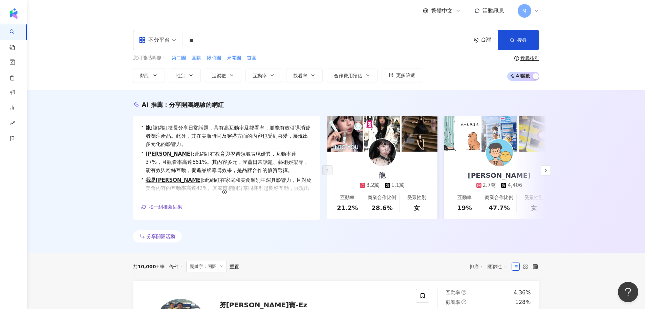
drag, startPoint x: 73, startPoint y: 153, endPoint x: 77, endPoint y: 158, distance: 6.4
click at [73, 154] on div "AI 推薦 ： 分享開團經驗的網紅 • 龍 : 該網紅擅長分享日常話題，具有高互動率及觀看率，並能有效引導消費者關注產品。此外，其在美妝時尚及穿搭方面的內容也…" at bounding box center [336, 171] width 618 height 162
click at [169, 206] on span "換一組推薦結果" at bounding box center [165, 206] width 33 height 5
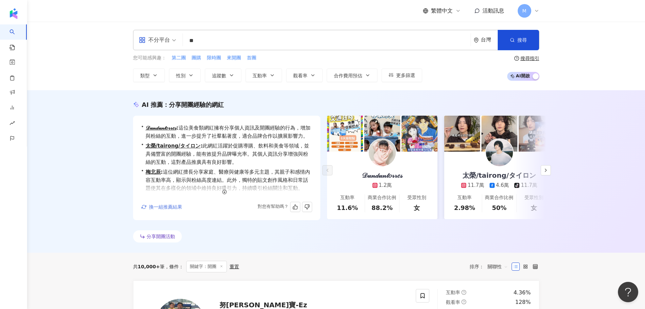
click at [177, 206] on span "換一組推薦結果" at bounding box center [165, 206] width 33 height 5
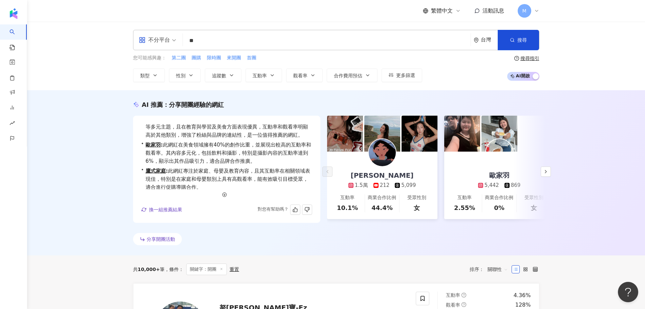
scroll to position [17, 0]
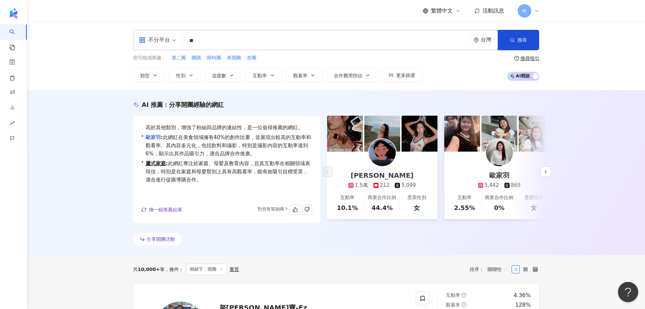
click at [156, 139] on link "歐家羽" at bounding box center [153, 137] width 15 height 6
click at [167, 212] on span "換一組推薦結果" at bounding box center [165, 209] width 33 height 5
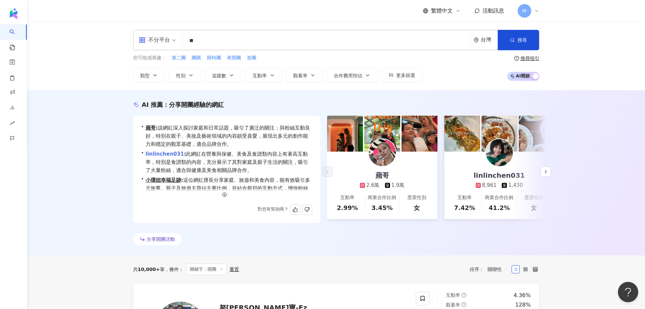
click at [161, 153] on link "linlinchen031" at bounding box center [165, 154] width 39 height 6
click at [546, 172] on icon "button" at bounding box center [545, 171] width 5 height 5
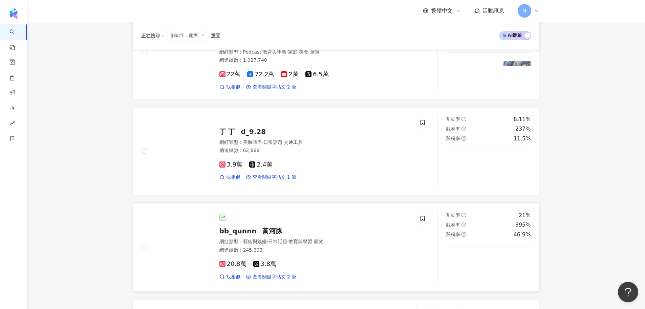
scroll to position [373, 0]
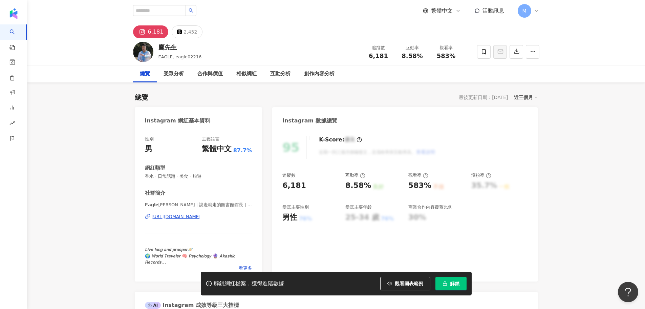
click at [192, 218] on div "[URL][DOMAIN_NAME]" at bounding box center [176, 216] width 49 height 6
drag, startPoint x: 181, startPoint y: 48, endPoint x: 168, endPoint y: 48, distance: 13.6
click at [158, 48] on div "鷹先生" at bounding box center [179, 47] width 43 height 8
copy div "鷹先生"
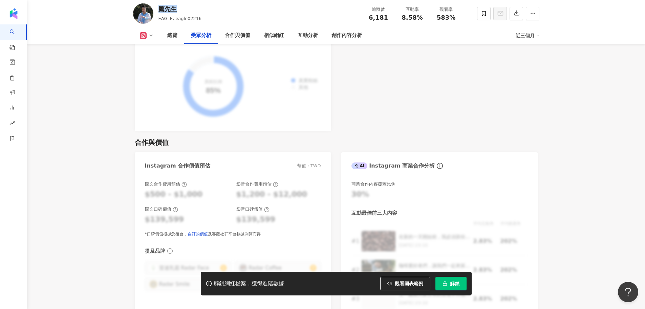
scroll to position [948, 0]
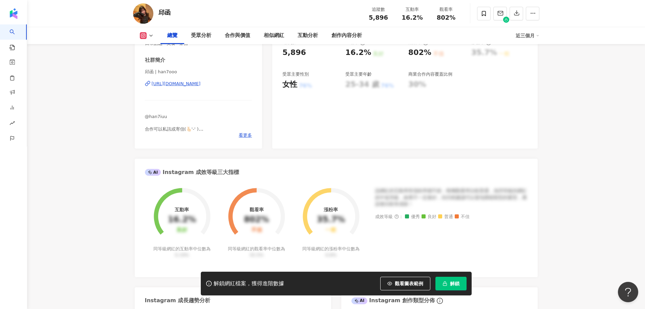
scroll to position [68, 0]
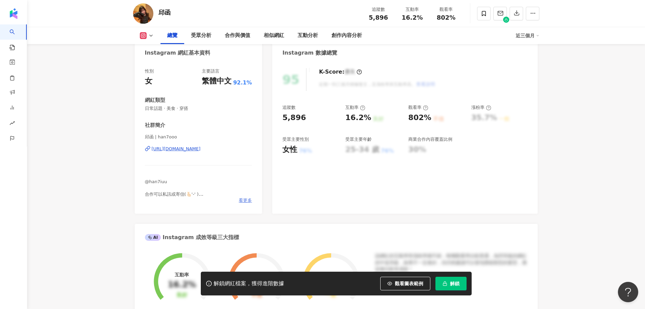
click at [247, 199] on span "看更多" at bounding box center [245, 200] width 13 height 6
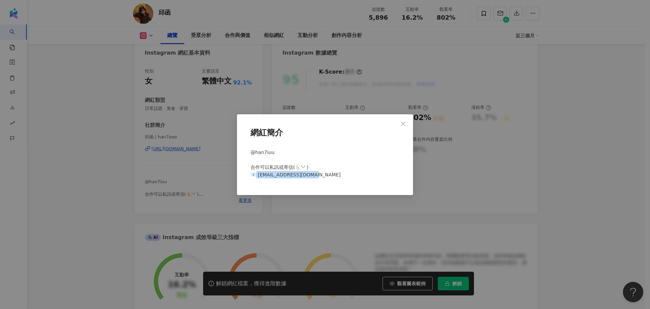
drag, startPoint x: 319, startPoint y: 175, endPoint x: 257, endPoint y: 174, distance: 62.3
click at [257, 174] on div "@han7iuu ⠀ 合作可以私訊或寄信(🫰🏻‪'-' ) 📧 hannahcchiu@gmail.com" at bounding box center [325, 166] width 154 height 41
copy span "nnahcchiu@gmail.com"
click at [402, 123] on icon "close" at bounding box center [403, 123] width 5 height 5
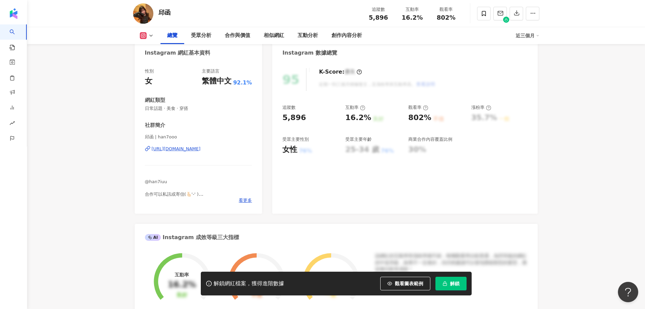
click at [165, 150] on div "https://www.instagram.com/han7ooo/" at bounding box center [176, 149] width 49 height 6
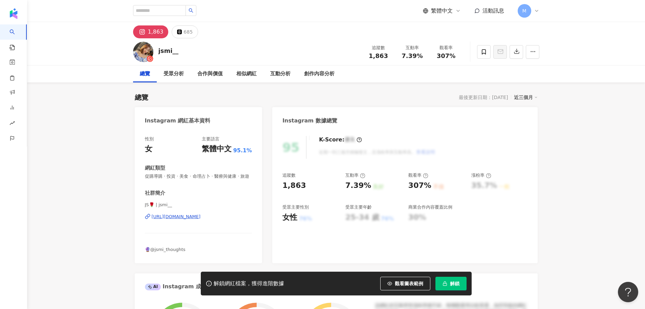
click at [183, 219] on div "https://www.instagram.com/jsmi__/" at bounding box center [176, 216] width 49 height 6
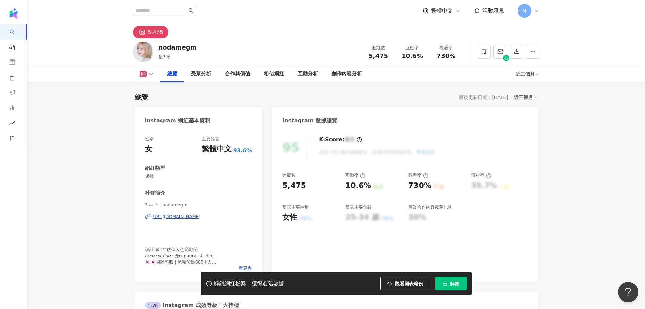
scroll to position [68, 0]
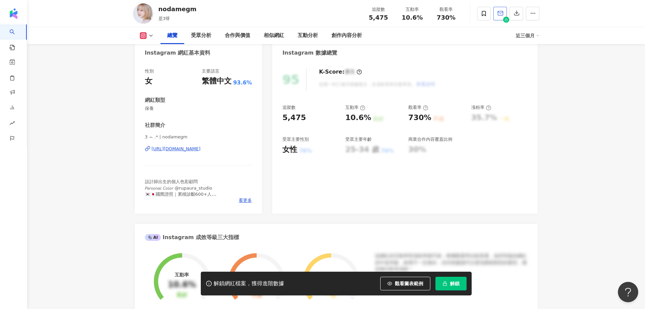
click at [197, 149] on div "[URL][DOMAIN_NAME]" at bounding box center [176, 149] width 49 height 6
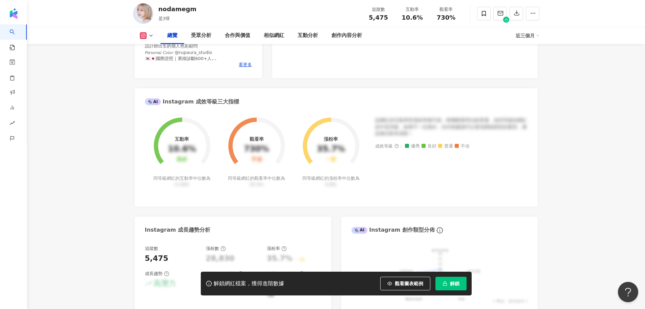
scroll to position [169, 0]
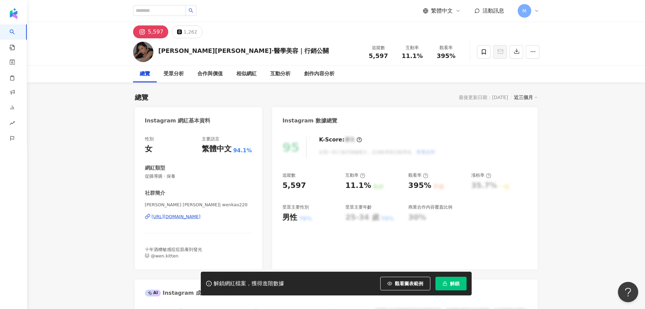
click at [201, 217] on div "[URL][DOMAIN_NAME]" at bounding box center [176, 216] width 49 height 6
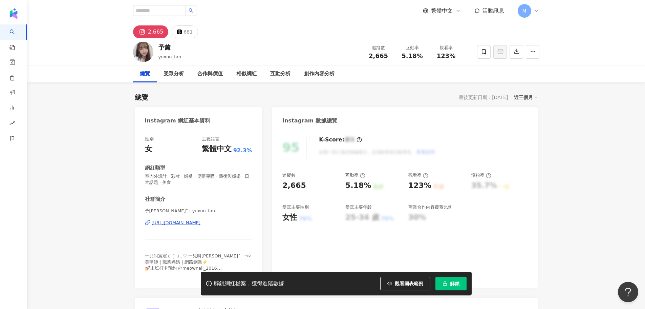
click at [201, 223] on div "https://www.instagram.com/yuxun_fan/" at bounding box center [176, 222] width 49 height 6
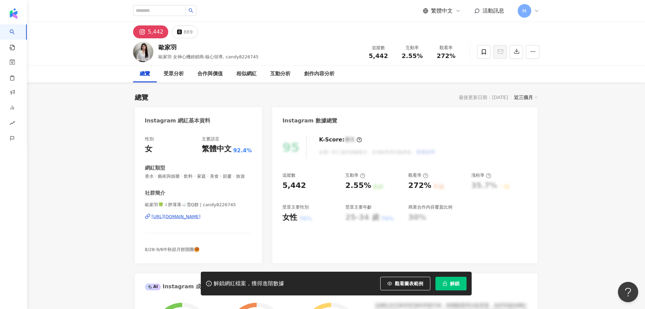
click at [190, 219] on div "https://www.instagram.com/candy8226745/" at bounding box center [176, 216] width 49 height 6
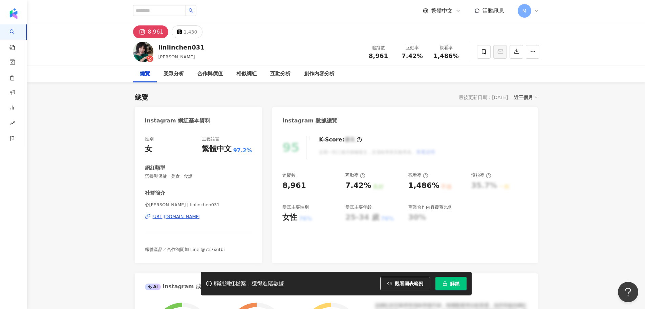
click at [172, 214] on div "https://www.instagram.com/linlinchen031/" at bounding box center [176, 216] width 49 height 6
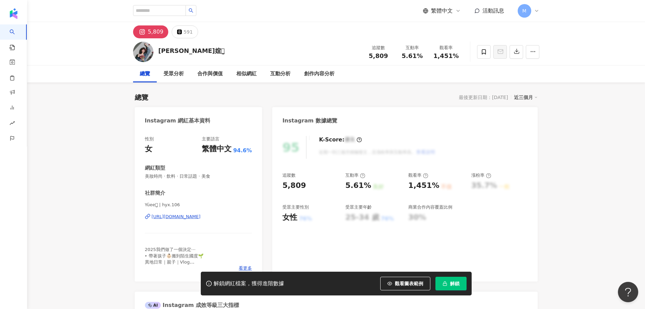
click at [189, 217] on div "https://www.instagram.com/hyx.106/" at bounding box center [176, 216] width 49 height 6
click at [190, 217] on div "https://www.instagram.com/kokorolei/" at bounding box center [176, 216] width 49 height 6
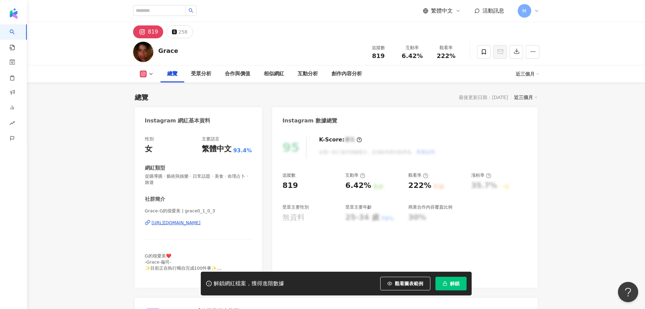
scroll to position [102, 0]
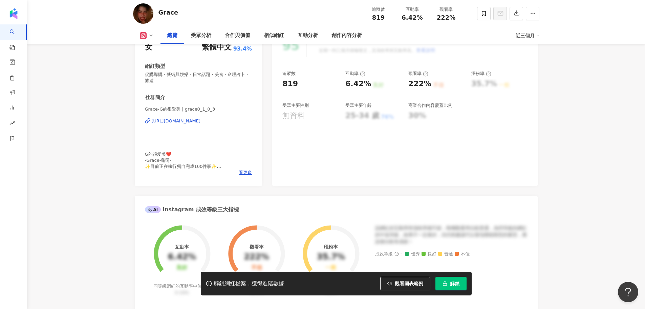
click at [184, 121] on div "[URL][DOMAIN_NAME]" at bounding box center [176, 121] width 49 height 6
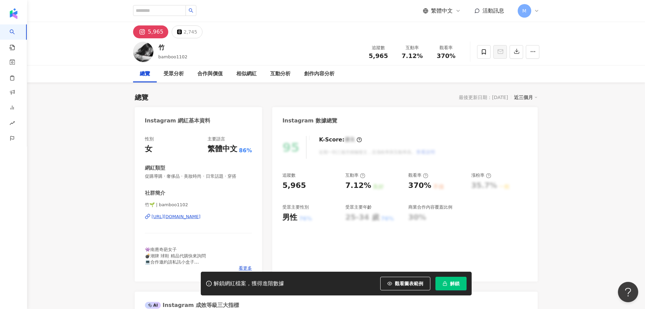
click at [175, 217] on div "[URL][DOMAIN_NAME]" at bounding box center [176, 216] width 49 height 6
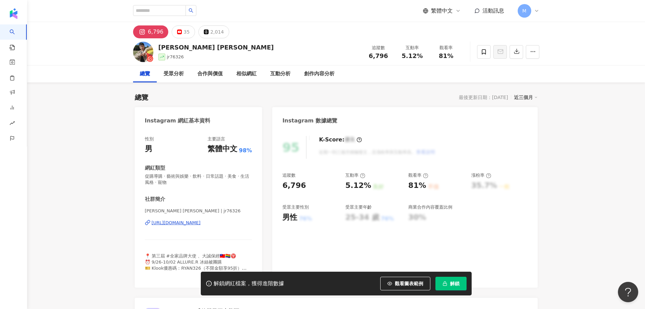
click at [189, 222] on div "https://www.instagram.com/jr76326/" at bounding box center [176, 222] width 49 height 6
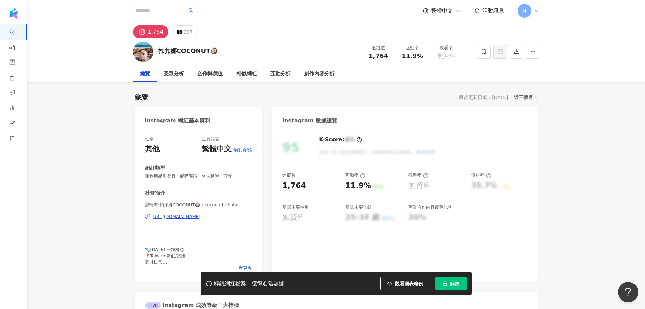
click at [191, 215] on div "[URL][DOMAIN_NAME]" at bounding box center [176, 216] width 49 height 6
click at [197, 218] on div "https://www.instagram.com/zozo._.hsi/" at bounding box center [176, 216] width 49 height 6
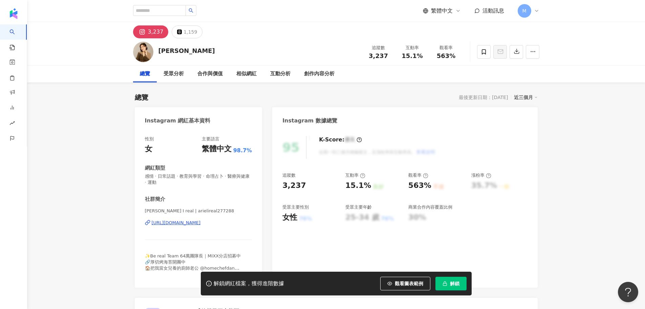
click at [179, 224] on div "[URL][DOMAIN_NAME]" at bounding box center [176, 222] width 49 height 6
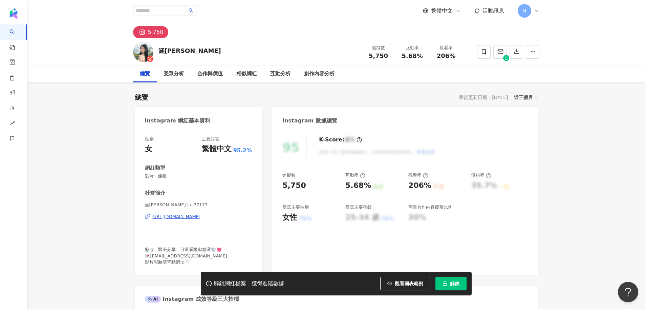
click at [13, 159] on div "AI 找網紅 找貼文 資源庫 效益預測報告 BETA 商案媒合 洞察報告 趨勢分析 競品分析" at bounding box center [13, 166] width 27 height 284
click at [181, 217] on div "https://www.instagram.com/ci77177/" at bounding box center [176, 216] width 49 height 6
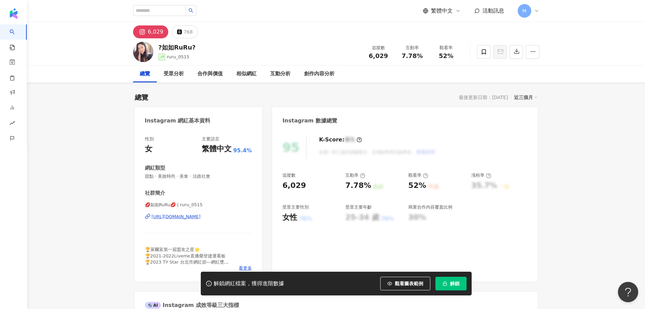
click at [186, 216] on div "https://www.instagram.com/ruru_0515/" at bounding box center [176, 216] width 49 height 6
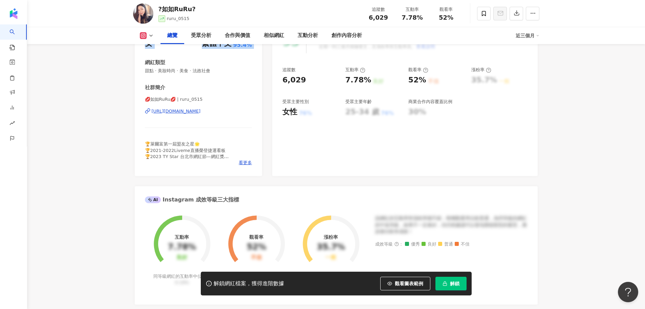
scroll to position [102, 0]
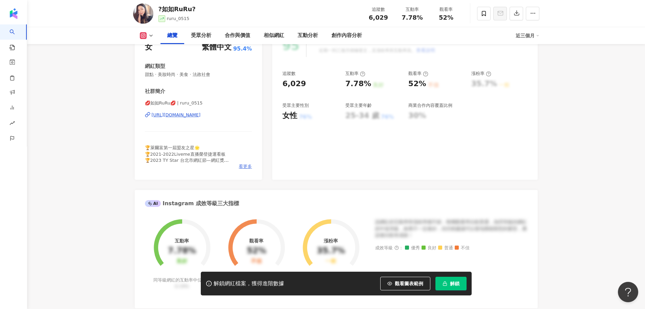
click at [246, 166] on span "看更多" at bounding box center [245, 166] width 13 height 6
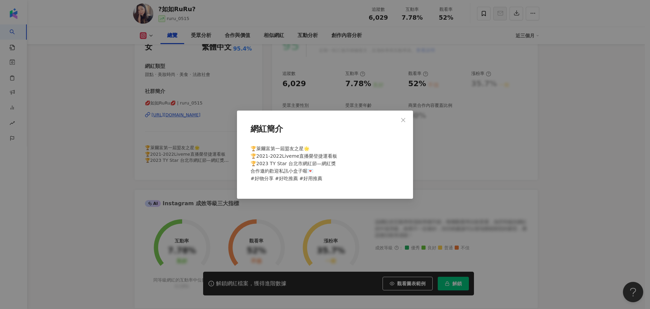
click at [405, 121] on icon "close" at bounding box center [403, 119] width 5 height 5
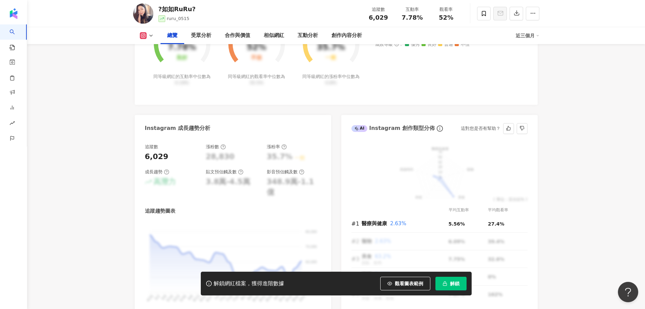
scroll to position [542, 0]
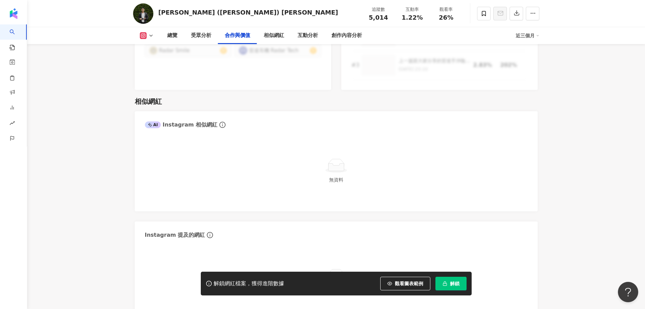
scroll to position [1253, 0]
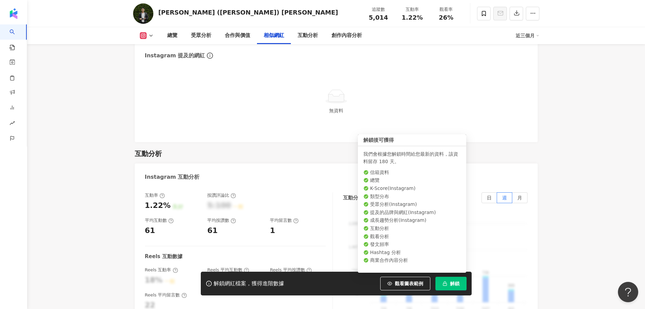
click at [448, 287] on button "解鎖" at bounding box center [451, 283] width 31 height 14
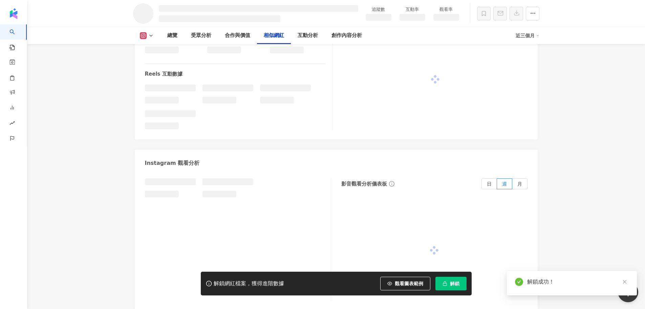
scroll to position [1246, 0]
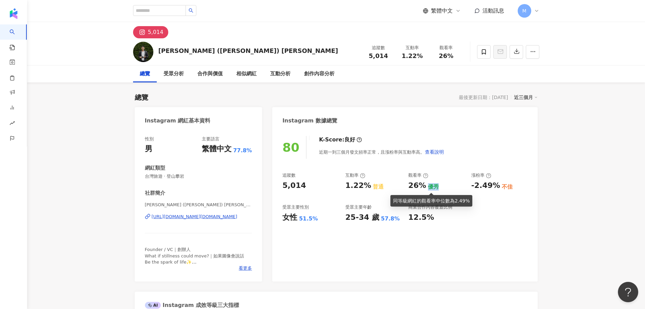
drag, startPoint x: 424, startPoint y: 184, endPoint x: 437, endPoint y: 184, distance: 12.9
click at [437, 184] on div "26% 優秀" at bounding box center [436, 185] width 56 height 10
drag, startPoint x: 444, startPoint y: 197, endPoint x: 464, endPoint y: 197, distance: 19.6
click at [446, 197] on div "同等級網紅的觀看率中位數為 2.49%" at bounding box center [431, 200] width 77 height 7
